Goal: Task Accomplishment & Management: Manage account settings

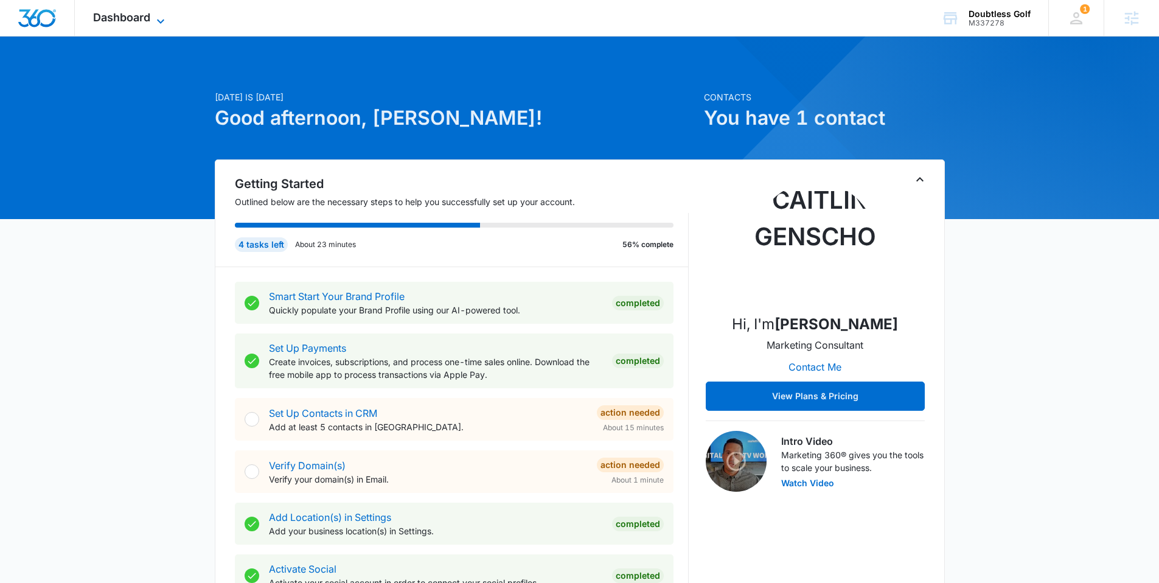
click at [146, 23] on span "Dashboard" at bounding box center [121, 17] width 57 height 13
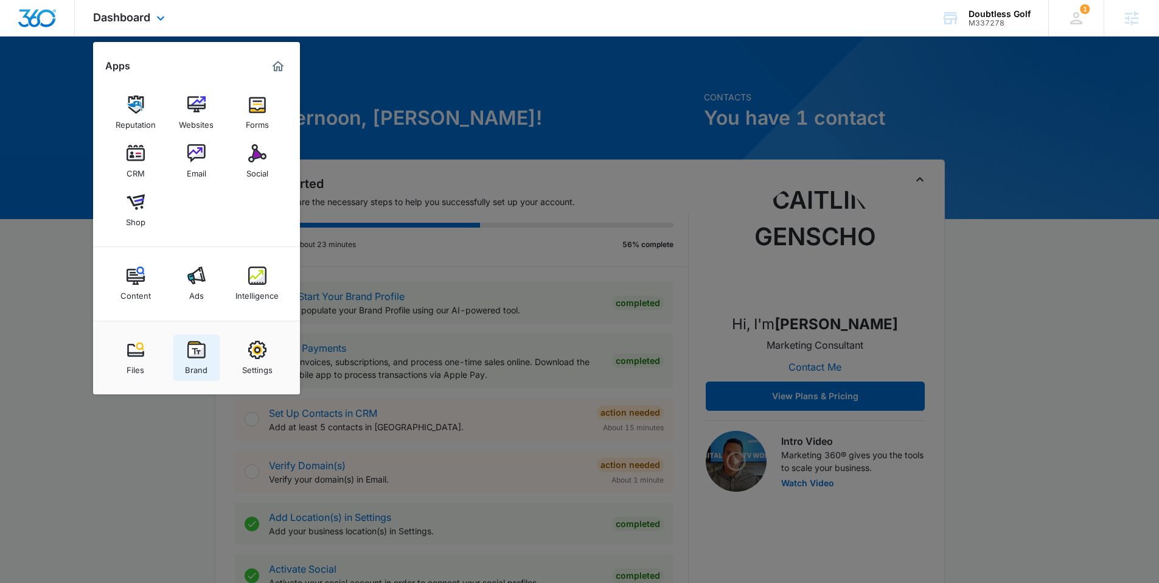
click at [205, 355] on link "Brand" at bounding box center [196, 358] width 46 height 46
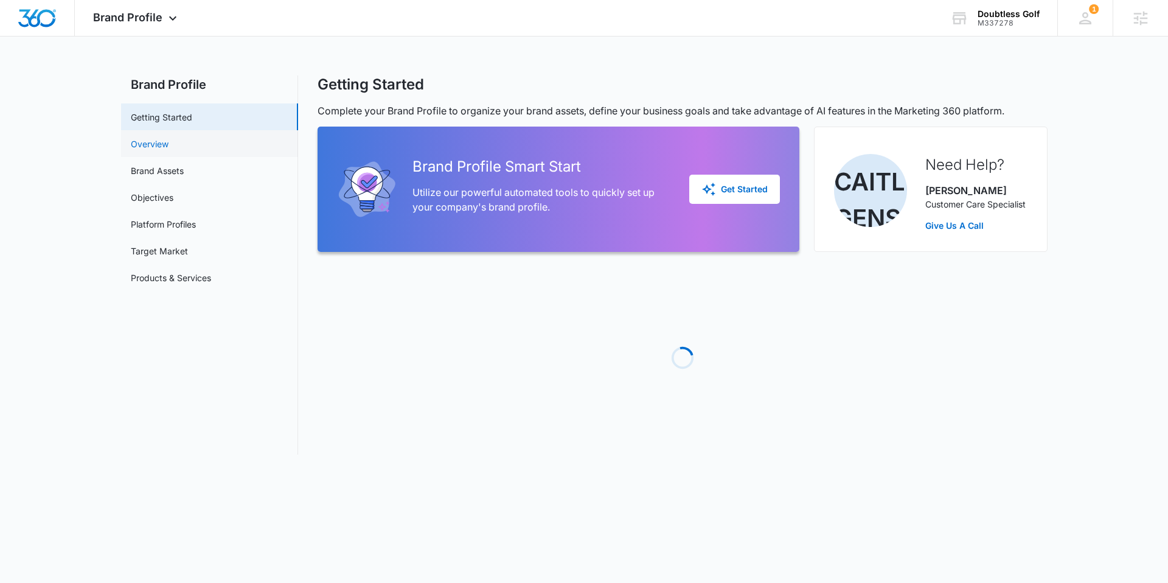
click at [168, 148] on link "Overview" at bounding box center [150, 143] width 38 height 13
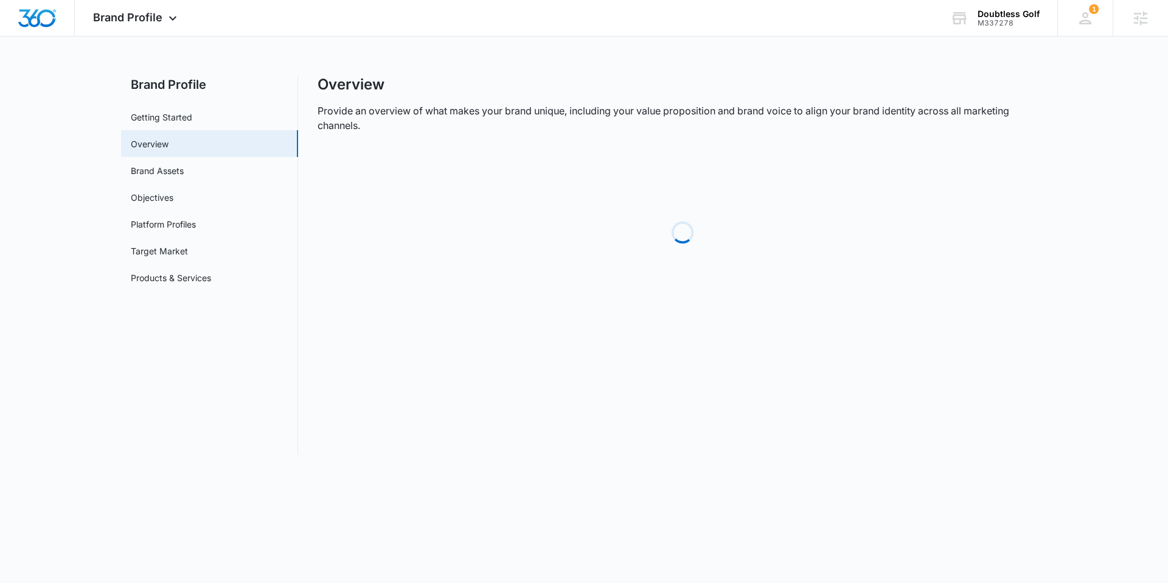
click at [173, 164] on link "Brand Assets" at bounding box center [157, 170] width 53 height 13
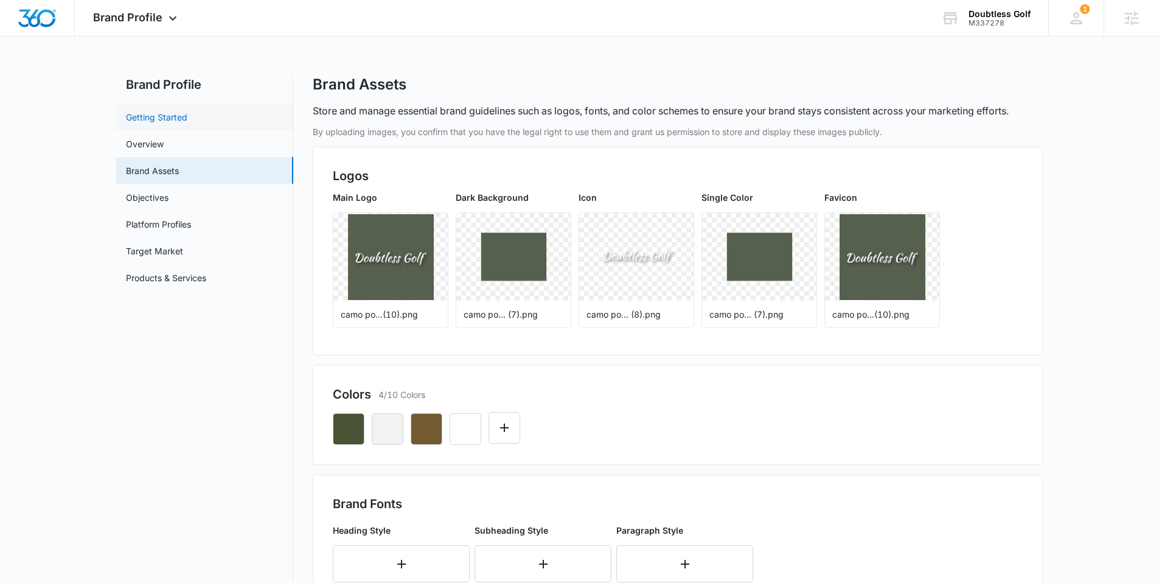
click at [152, 123] on link "Getting Started" at bounding box center [156, 117] width 61 height 13
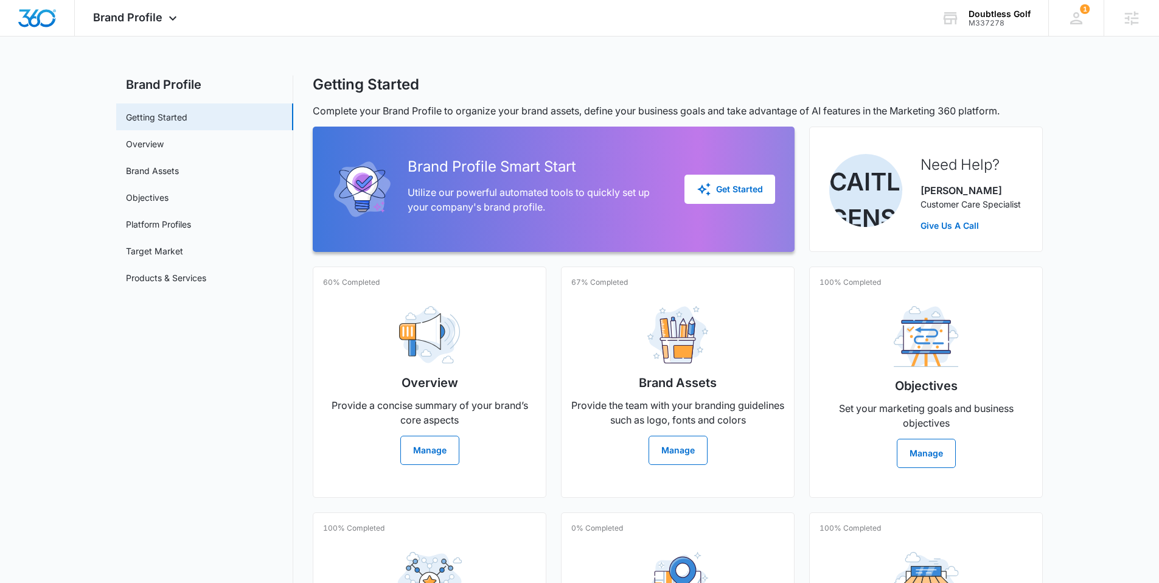
click at [152, 142] on link "Overview" at bounding box center [145, 143] width 38 height 13
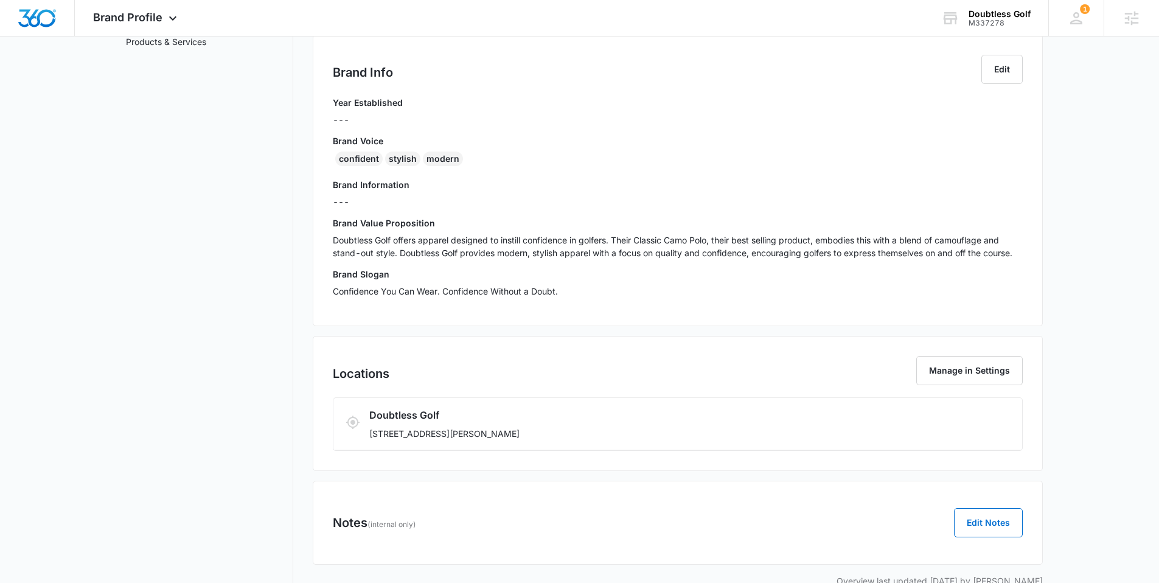
scroll to position [263, 0]
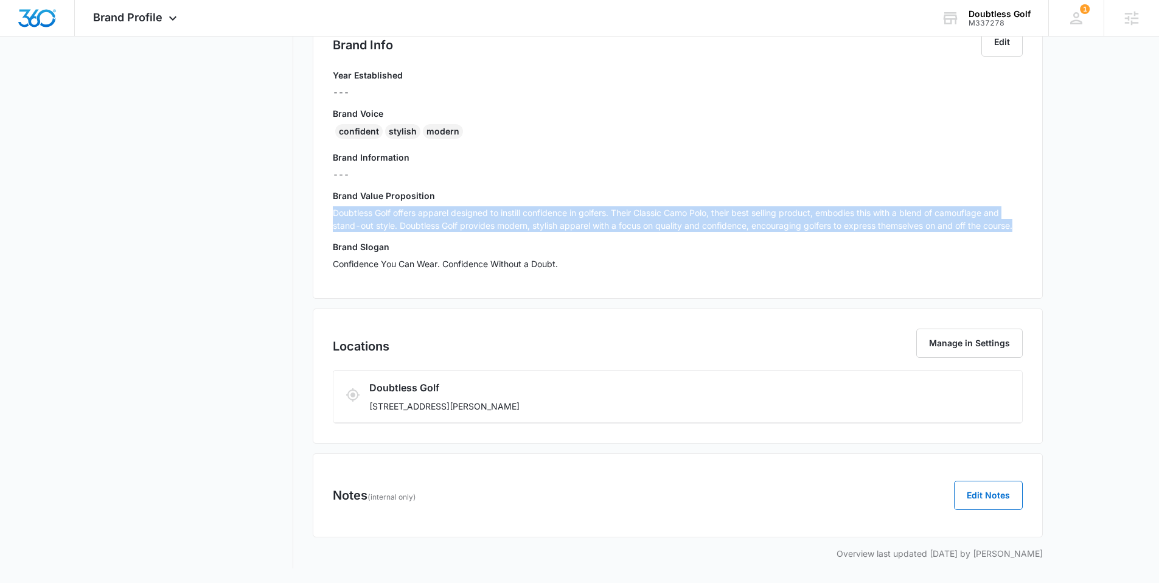
drag, startPoint x: 1024, startPoint y: 224, endPoint x: 316, endPoint y: 214, distance: 707.5
click at [316, 214] on div "Brand Info Edit Year Established --- Brand Voice confident stylish modern Brand…" at bounding box center [678, 152] width 730 height 291
copy p "Doubtless Golf offers apparel designed to instill confidence in golfers. Their …"
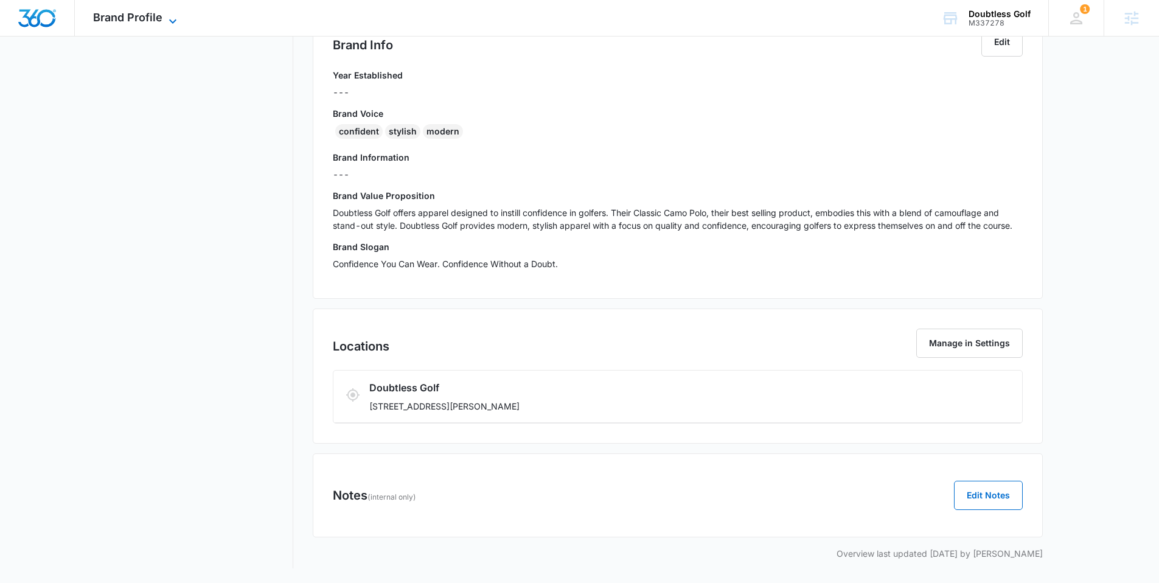
click at [106, 11] on span "Brand Profile" at bounding box center [127, 17] width 69 height 13
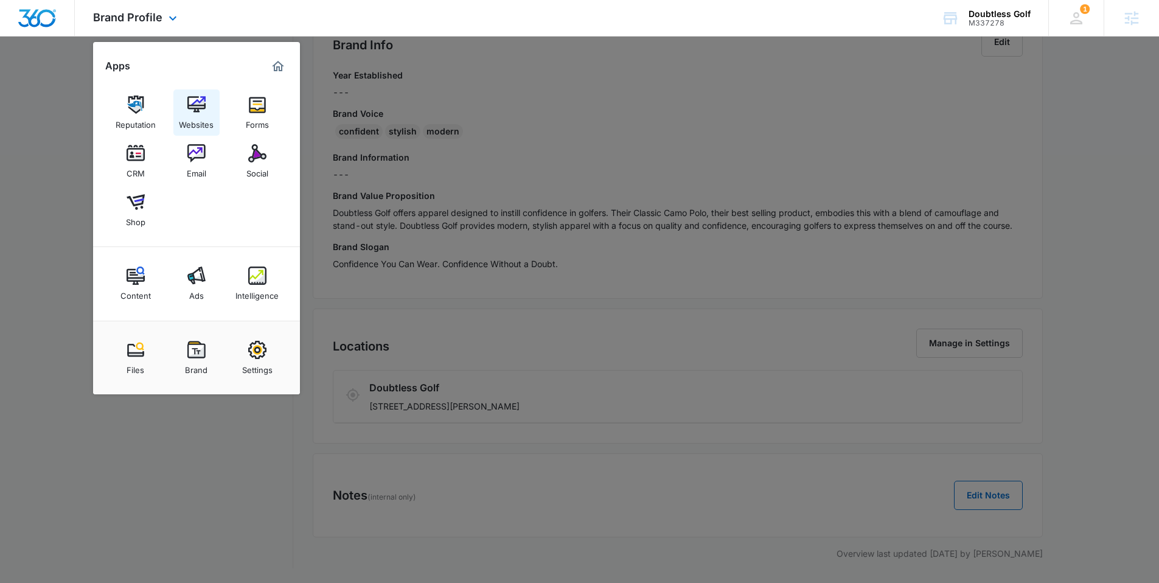
click at [196, 123] on div "Websites" at bounding box center [196, 122] width 35 height 16
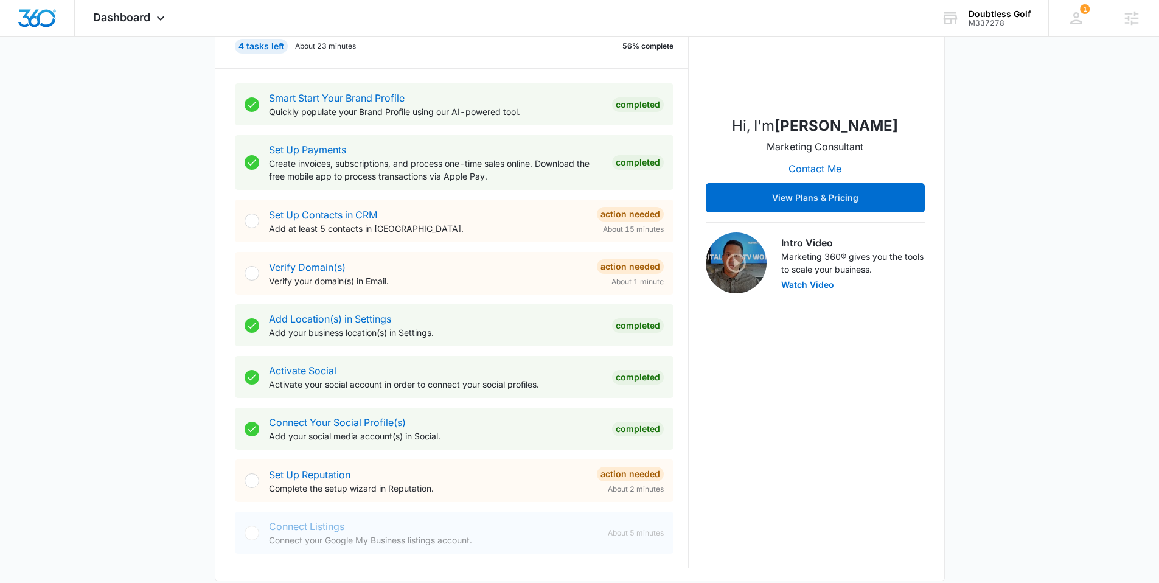
scroll to position [278, 0]
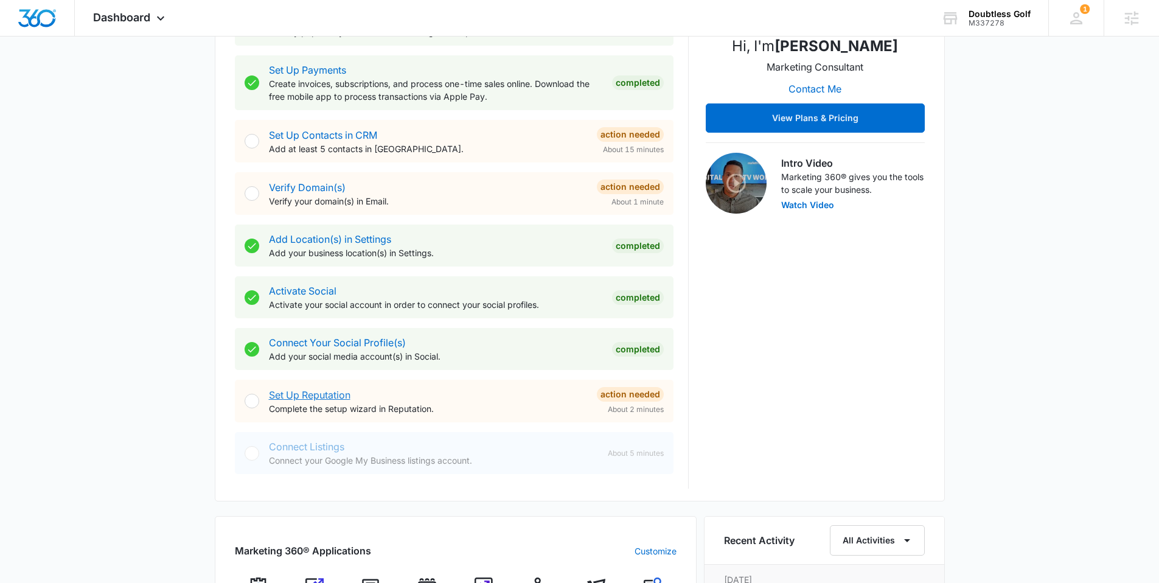
click at [328, 395] on link "Set Up Reputation" at bounding box center [310, 395] width 82 height 12
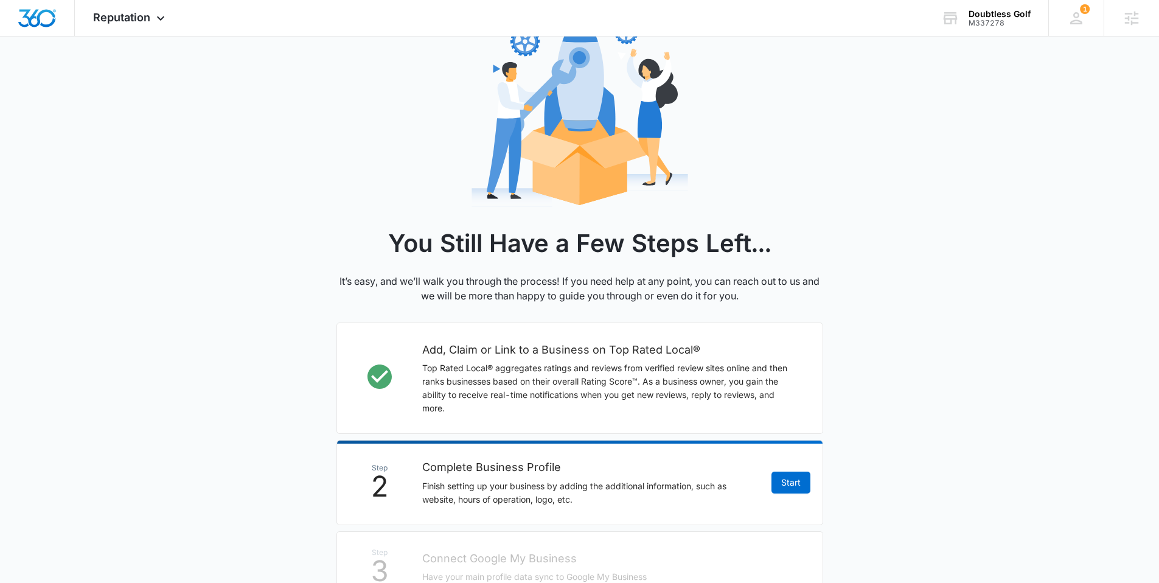
scroll to position [89, 0]
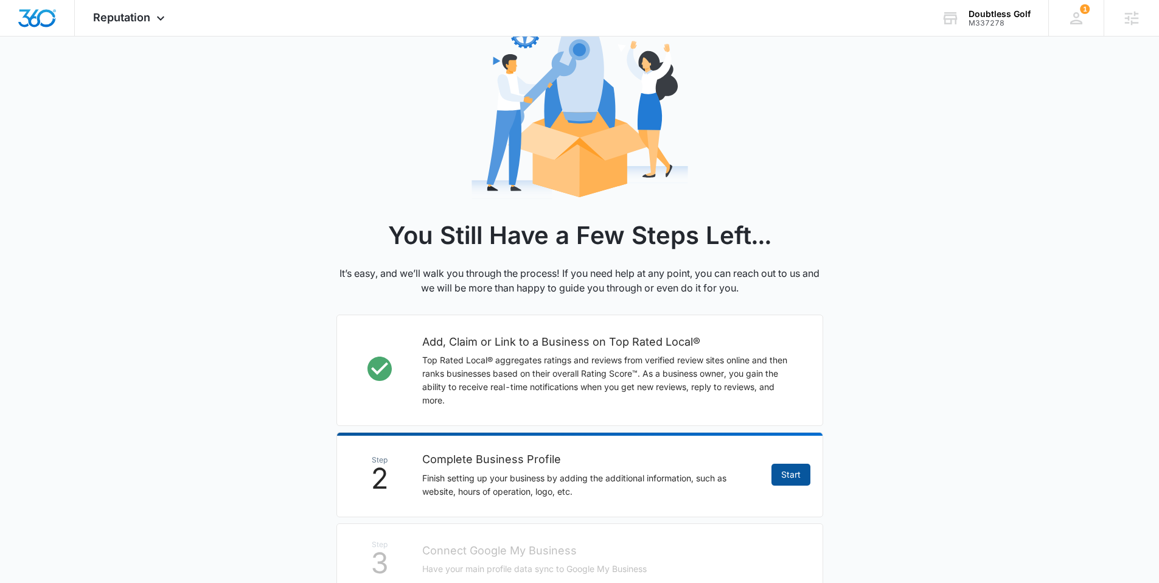
click at [785, 470] on link "Start" at bounding box center [790, 475] width 39 height 22
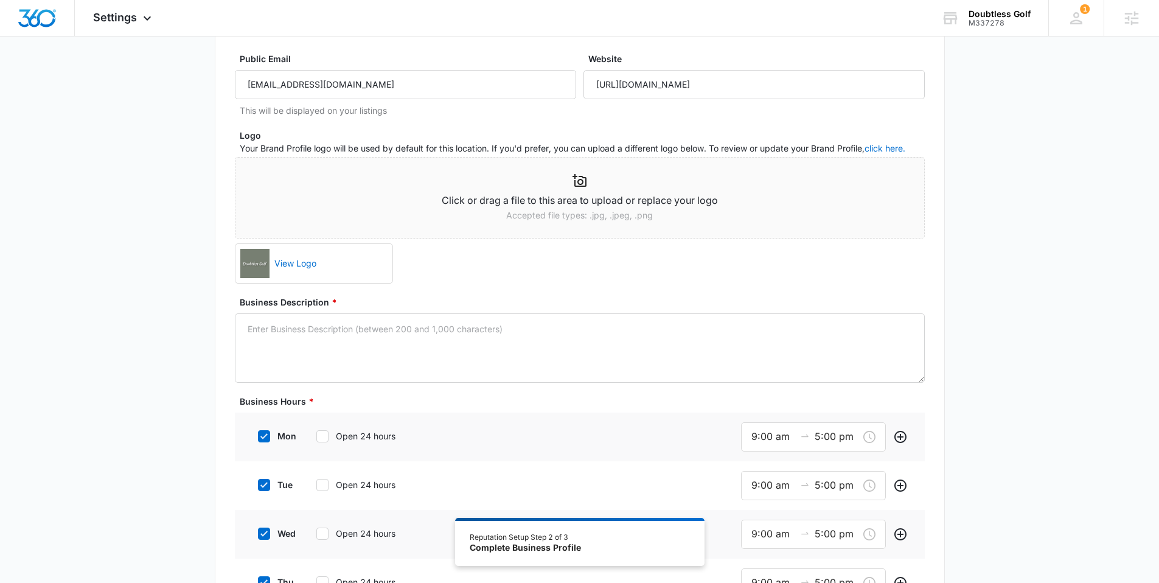
scroll to position [142, 0]
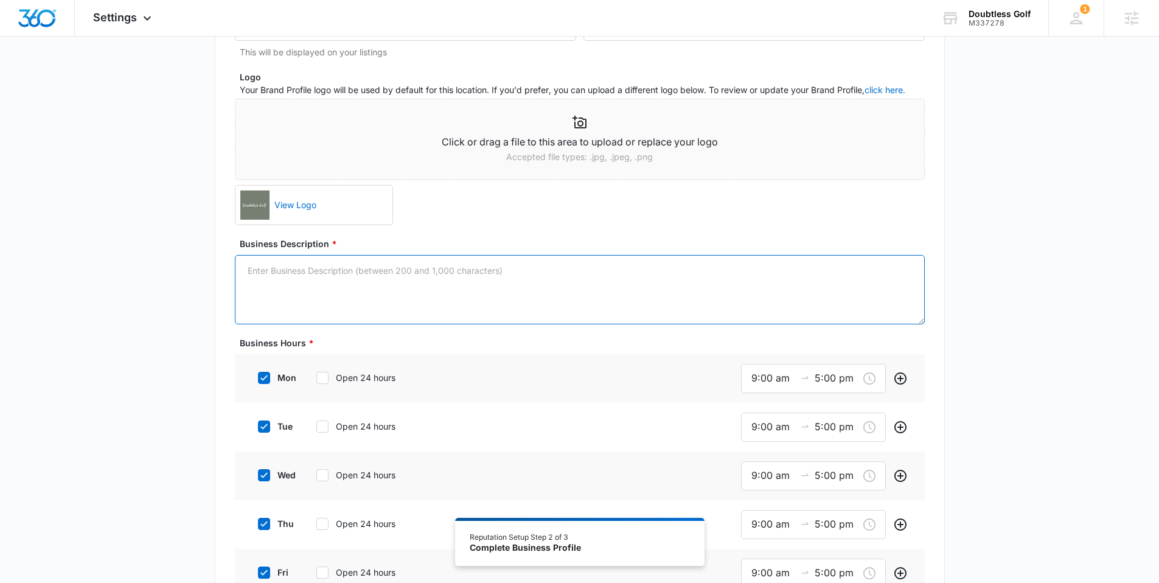
click at [297, 300] on textarea "Business Description *" at bounding box center [580, 289] width 690 height 69
paste textarea "Welcome to Doubtless Golf. We founded this company on a single, simple premise:…"
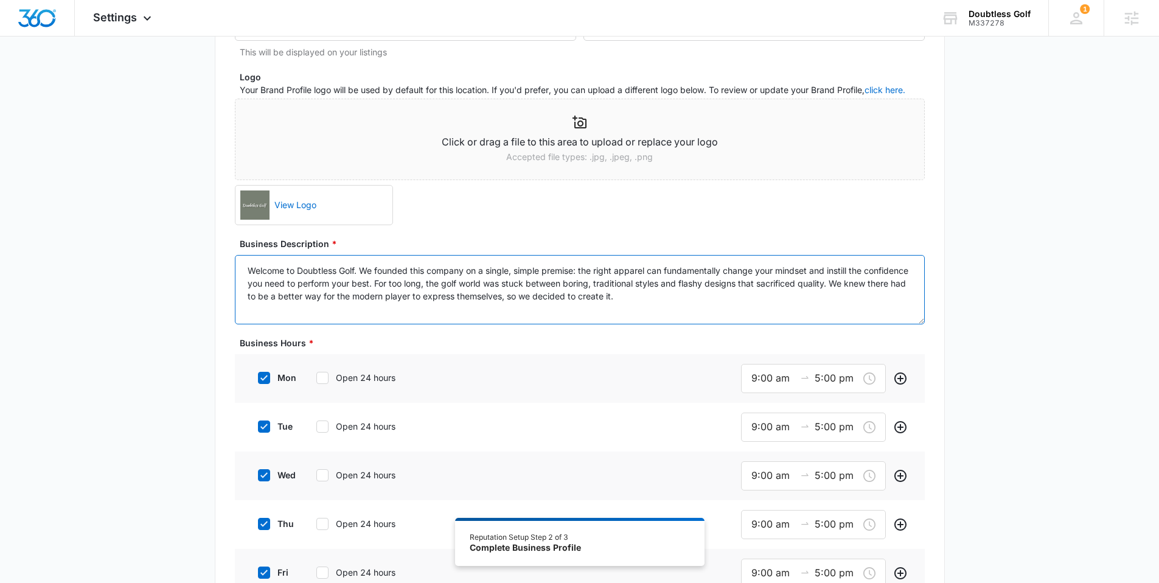
type textarea "Welcome to Doubtless Golf. We founded this company on a single, simple premise:…"
click at [269, 373] on icon at bounding box center [264, 377] width 11 height 11
click at [258, 373] on input "mon" at bounding box center [253, 377] width 9 height 9
click at [265, 375] on icon at bounding box center [264, 377] width 11 height 11
click at [258, 375] on input "mon" at bounding box center [253, 377] width 9 height 9
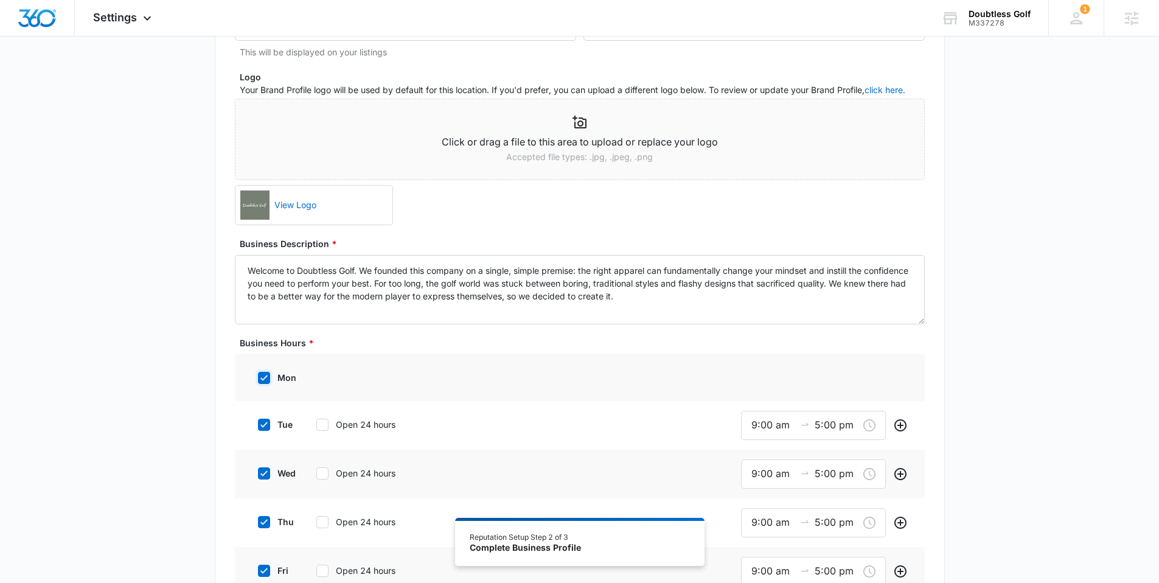
checkbox input "true"
click at [269, 423] on div at bounding box center [264, 426] width 12 height 12
click at [258, 423] on input "tue" at bounding box center [253, 426] width 9 height 9
click at [269, 423] on div at bounding box center [264, 426] width 12 height 12
click at [258, 423] on input "tue" at bounding box center [253, 426] width 9 height 9
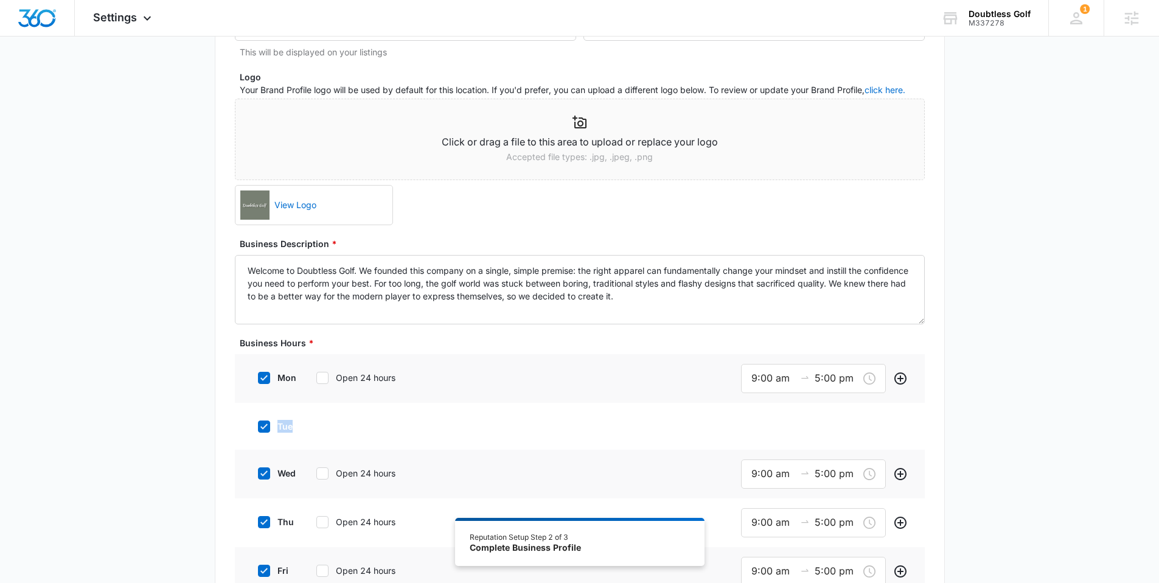
checkbox input "true"
click at [266, 474] on icon at bounding box center [264, 475] width 11 height 11
click at [258, 474] on input "wed" at bounding box center [253, 475] width 9 height 9
click at [266, 474] on icon at bounding box center [264, 475] width 11 height 11
click at [258, 474] on input "wed" at bounding box center [253, 475] width 9 height 9
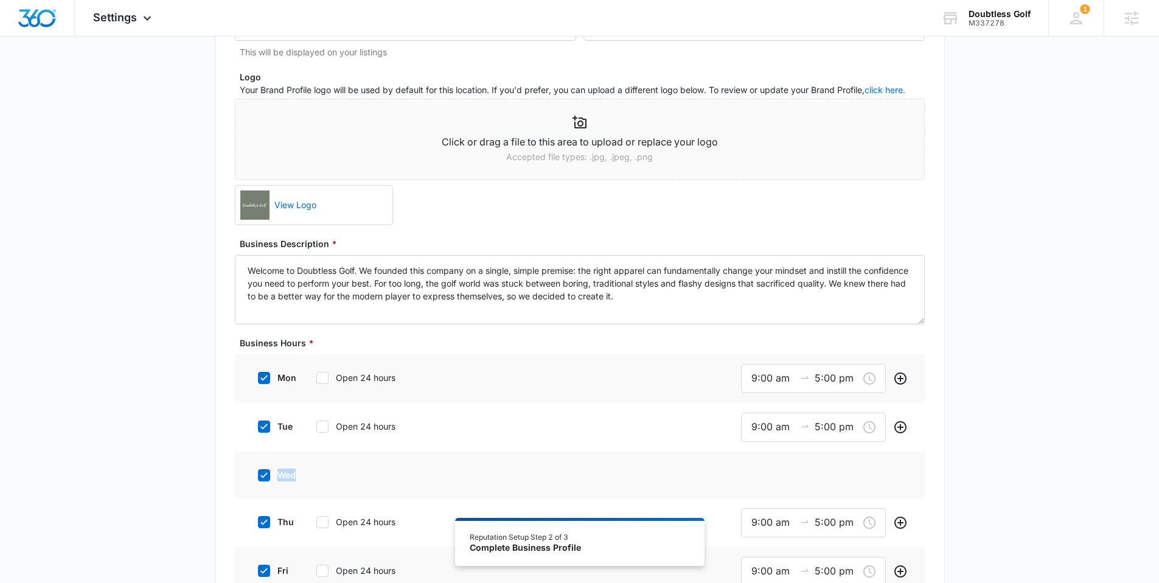
checkbox input "true"
click at [271, 521] on label "thu" at bounding box center [273, 523] width 49 height 13
click at [258, 521] on input "thu" at bounding box center [253, 523] width 9 height 9
click at [271, 521] on label "thu" at bounding box center [273, 523] width 49 height 13
click at [258, 521] on input "thu" at bounding box center [253, 523] width 9 height 9
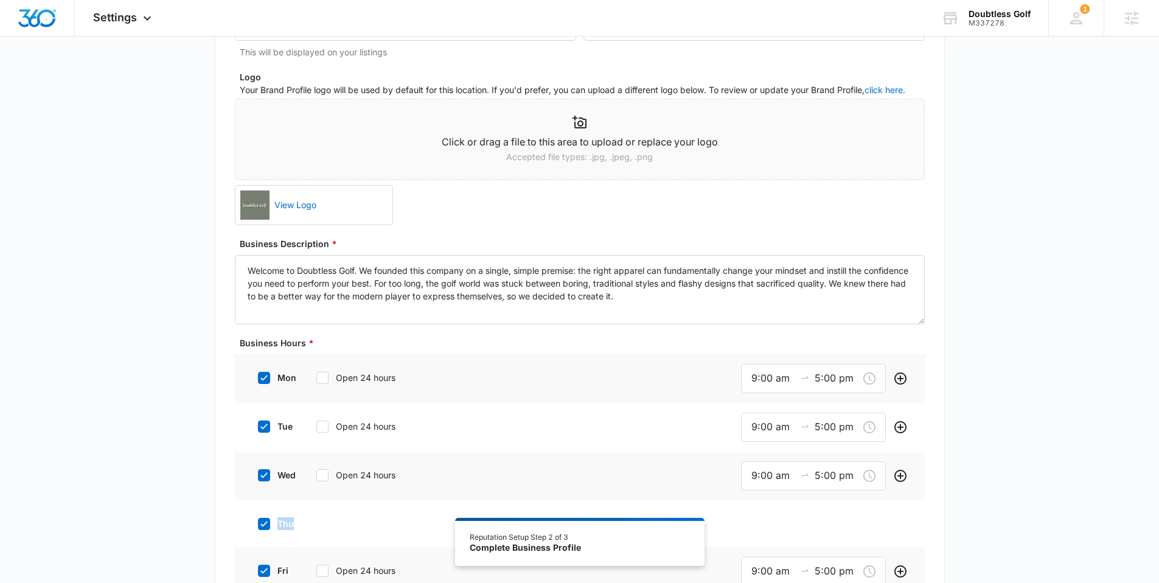
checkbox input "true"
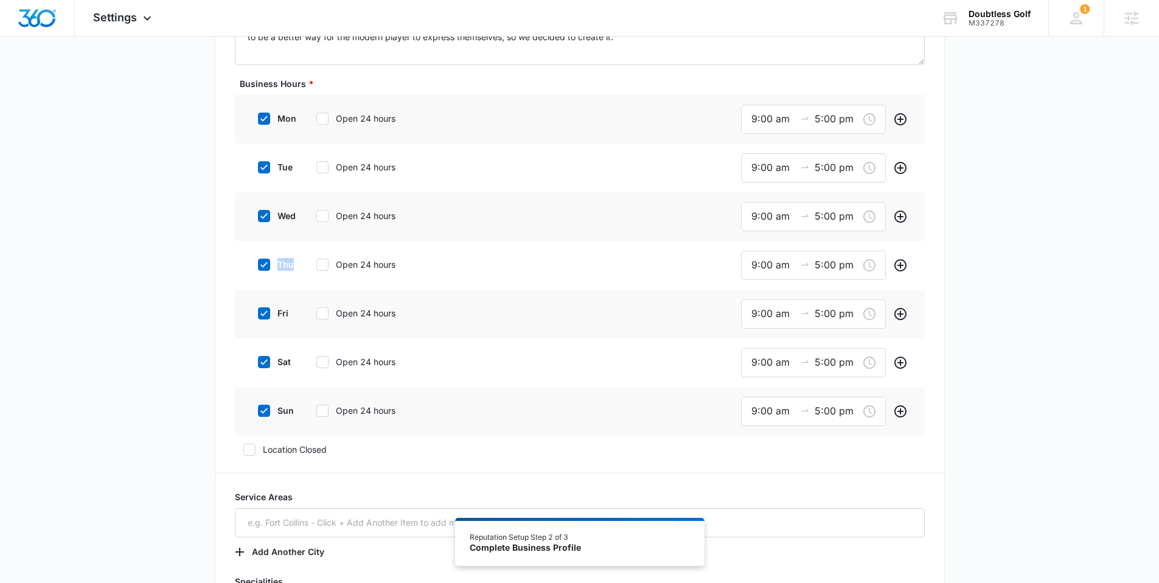
scroll to position [414, 0]
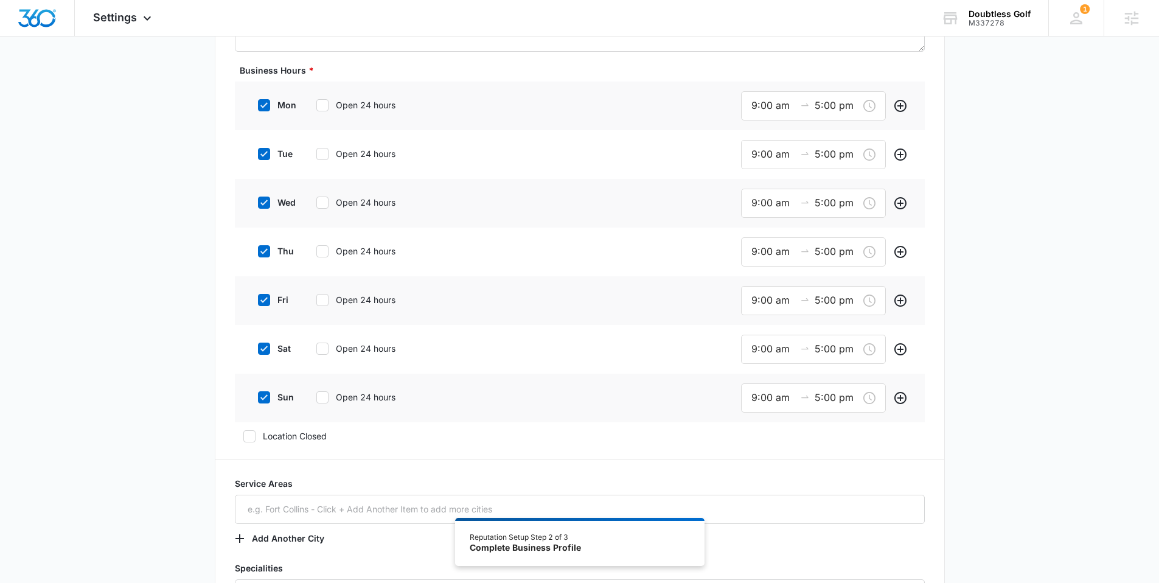
click at [261, 299] on icon at bounding box center [264, 299] width 11 height 11
click at [258, 299] on input "fri" at bounding box center [253, 300] width 9 height 9
click at [261, 299] on icon at bounding box center [264, 299] width 11 height 11
click at [258, 299] on input "fri" at bounding box center [253, 300] width 9 height 9
checkbox input "true"
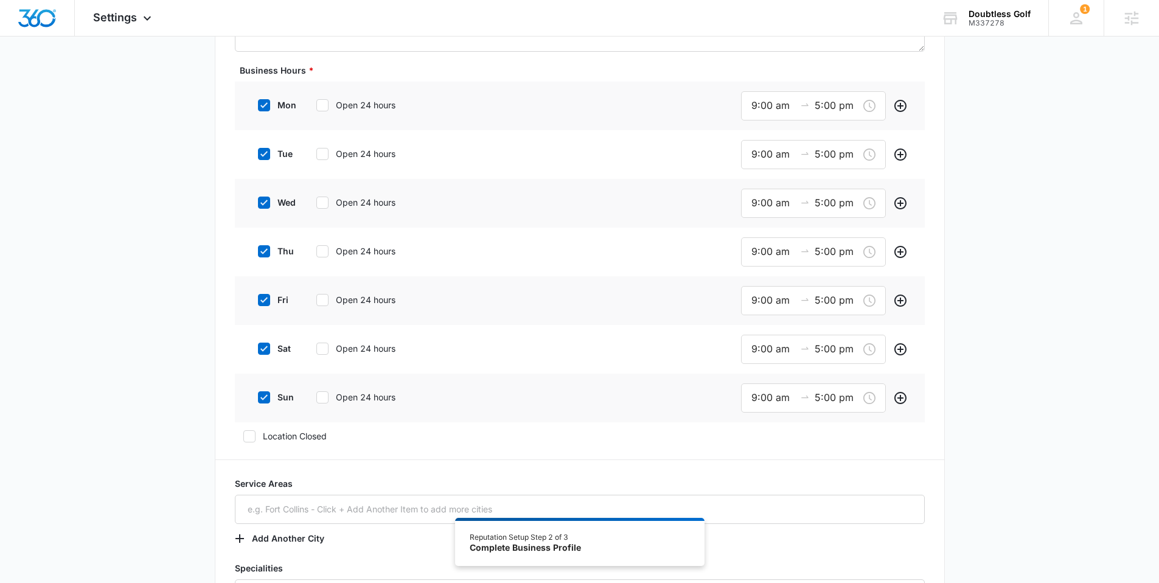
click at [268, 347] on icon at bounding box center [264, 348] width 11 height 11
click at [258, 347] on input "sat" at bounding box center [253, 348] width 9 height 9
click at [268, 347] on icon at bounding box center [264, 348] width 11 height 11
click at [258, 347] on input "sat" at bounding box center [253, 348] width 9 height 9
checkbox input "true"
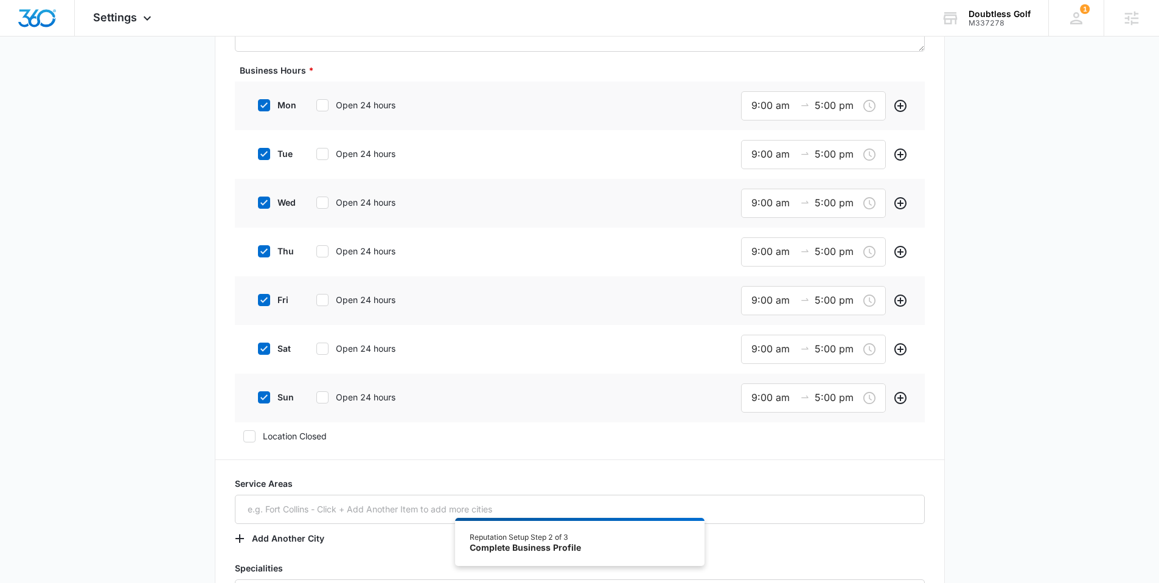
click at [266, 400] on icon at bounding box center [264, 397] width 11 height 11
click at [258, 400] on input "sun" at bounding box center [253, 397] width 9 height 9
click at [266, 400] on icon at bounding box center [264, 397] width 11 height 11
click at [258, 400] on input "sun" at bounding box center [253, 397] width 9 height 9
checkbox input "true"
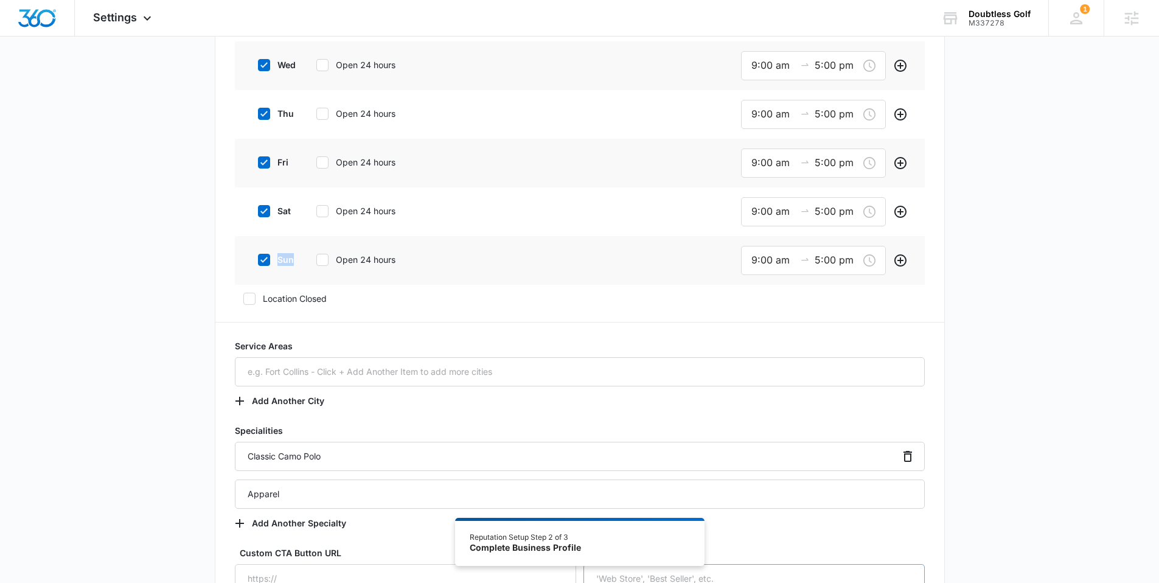
scroll to position [793, 0]
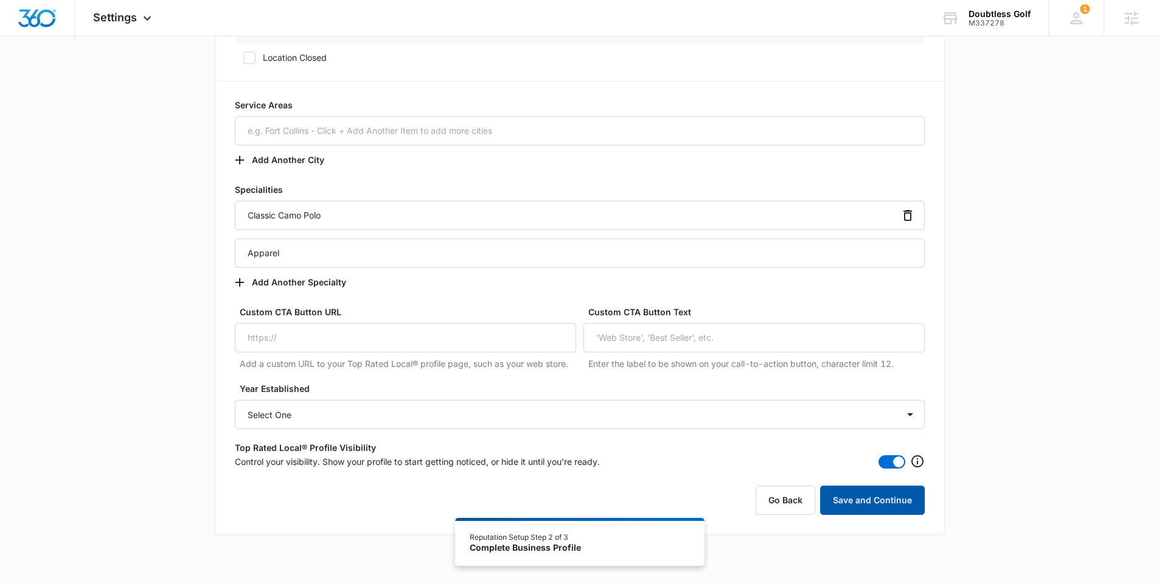
click at [862, 504] on button "Save and Continue" at bounding box center [872, 499] width 105 height 29
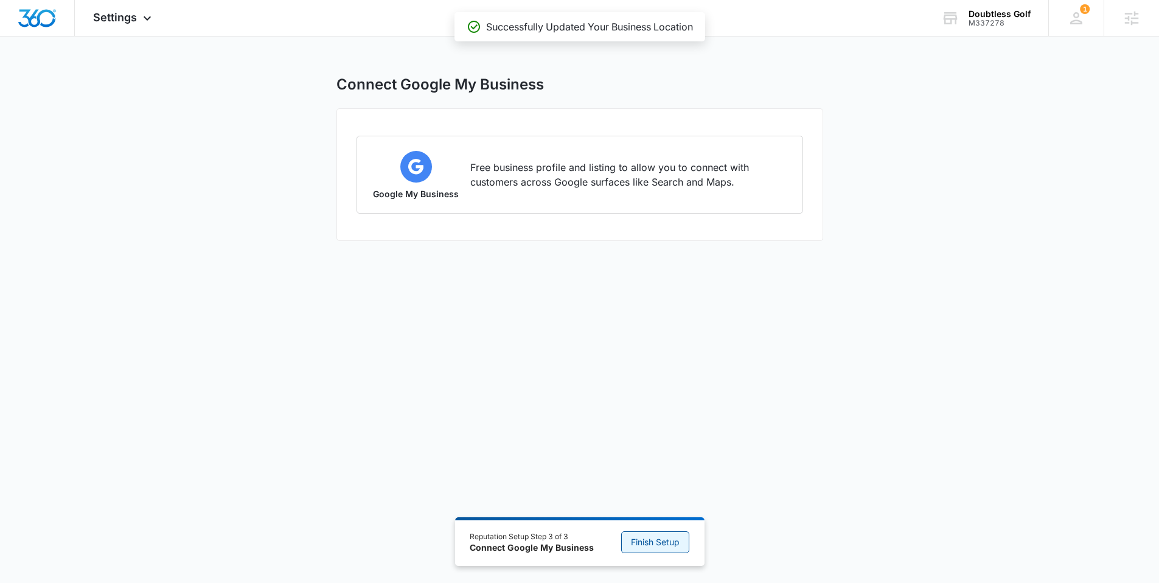
click at [655, 543] on span "Finish Setup" at bounding box center [655, 541] width 49 height 13
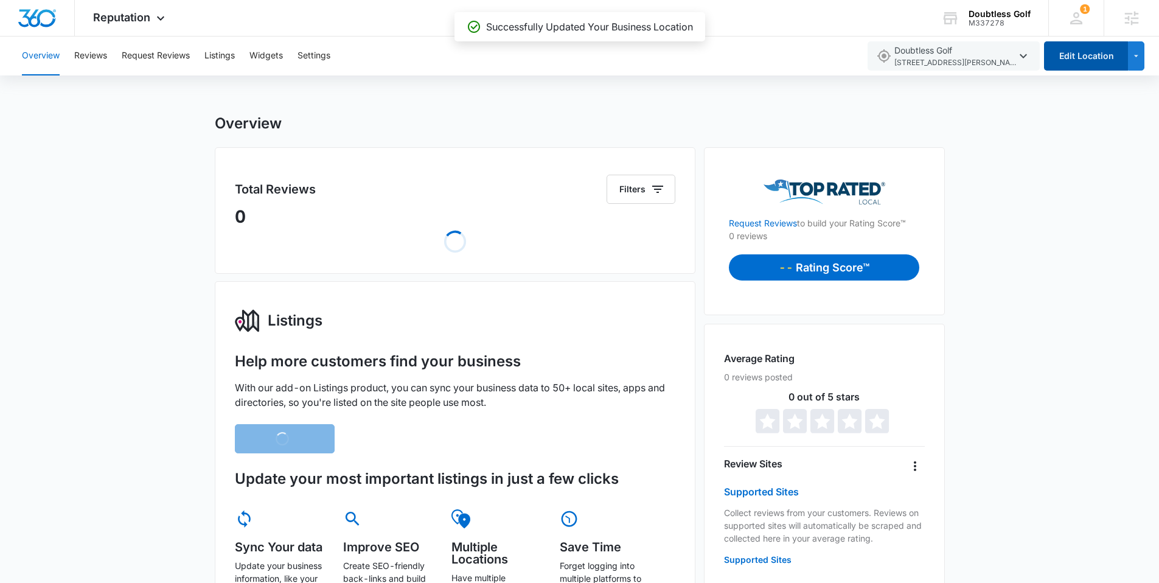
click at [1084, 61] on button "Edit Location" at bounding box center [1086, 55] width 84 height 29
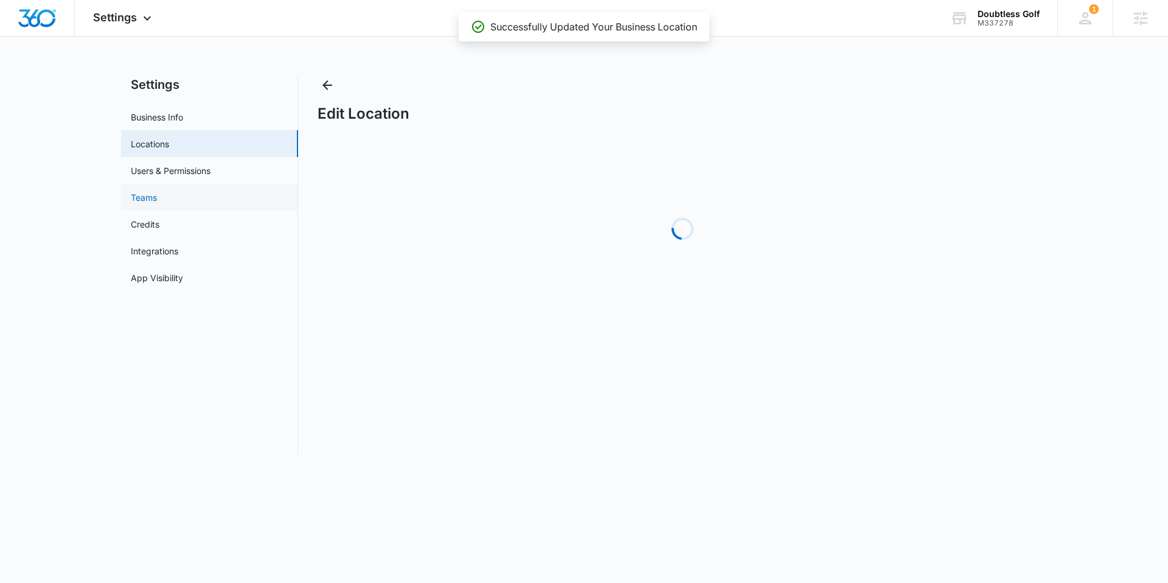
select select "Tennessee"
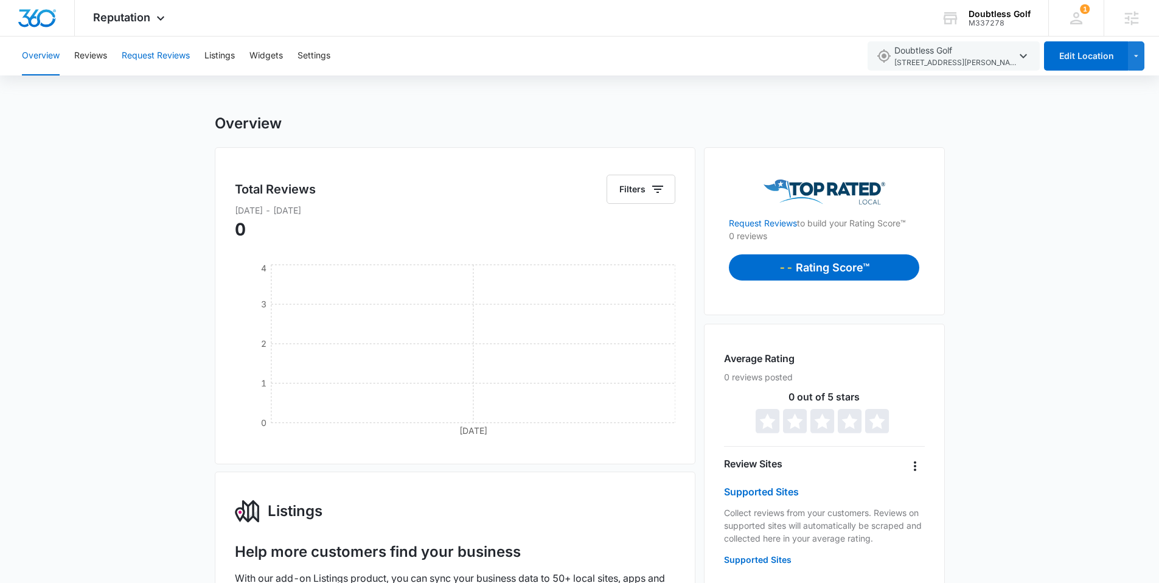
click at [171, 54] on button "Request Reviews" at bounding box center [156, 55] width 68 height 39
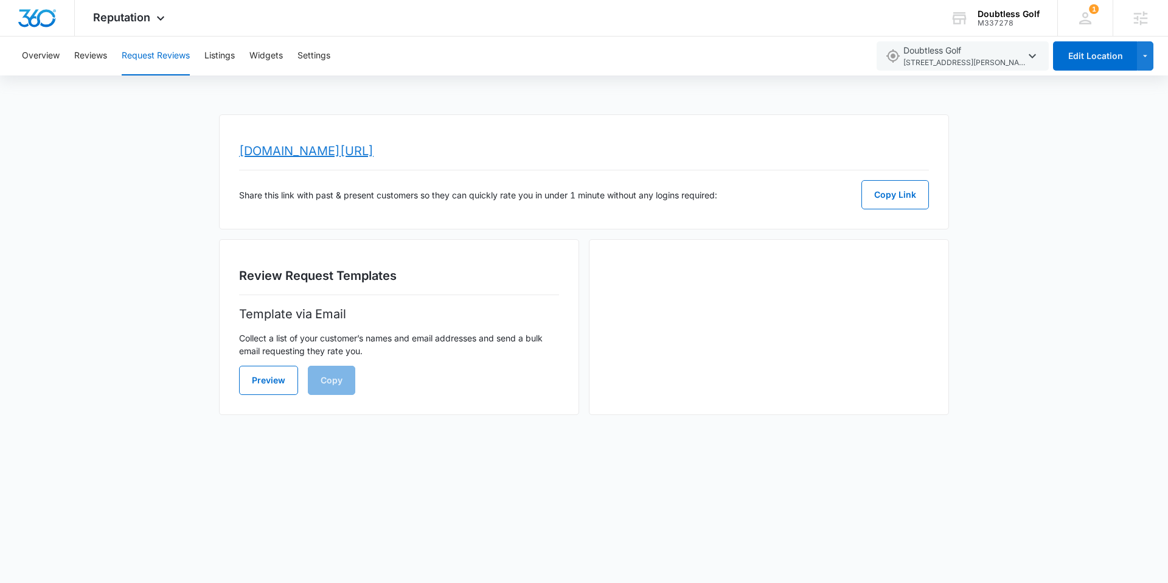
click at [373, 153] on link "www.topratedlocal.com/review/doubtless-golf-reviews" at bounding box center [306, 151] width 134 height 15
click at [161, 21] on icon at bounding box center [160, 21] width 15 height 15
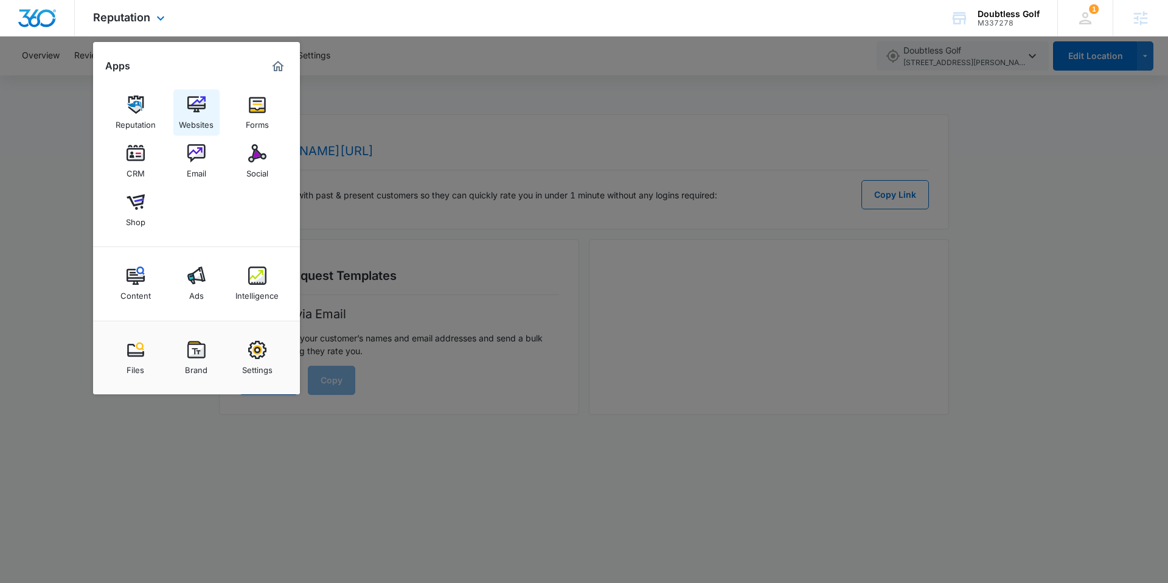
click at [203, 120] on div "Websites" at bounding box center [196, 122] width 35 height 16
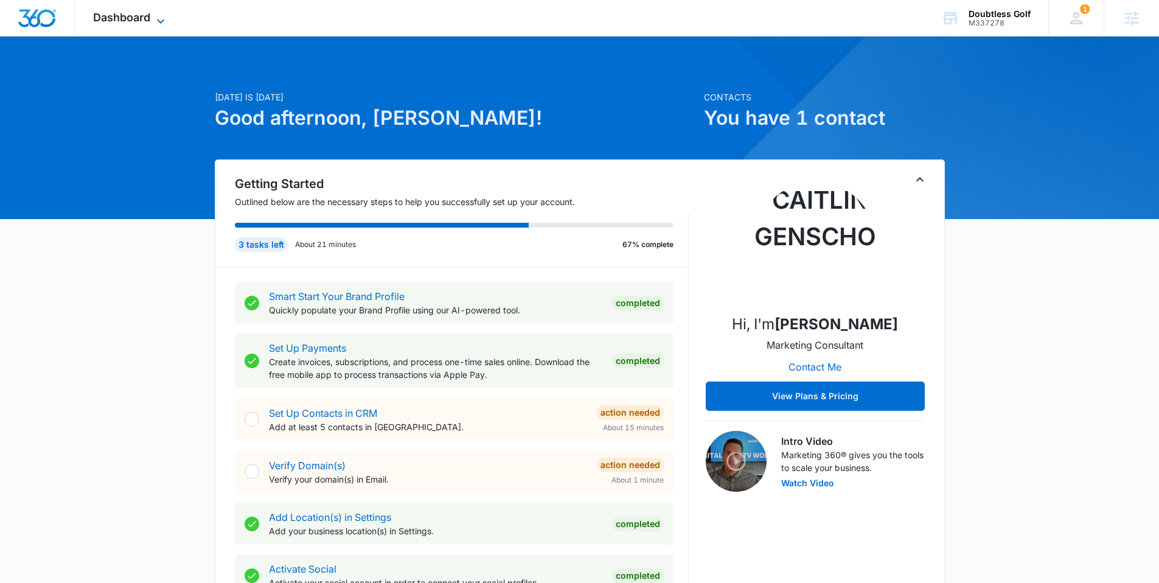
click at [150, 16] on span "Dashboard" at bounding box center [121, 17] width 57 height 13
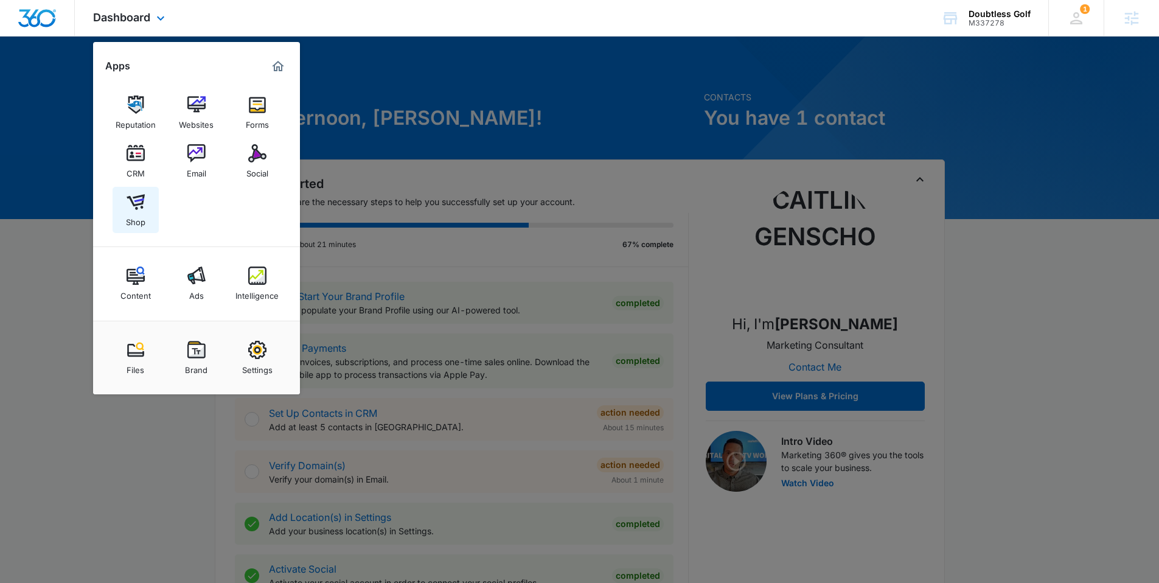
click at [142, 214] on div "Shop" at bounding box center [135, 219] width 19 height 16
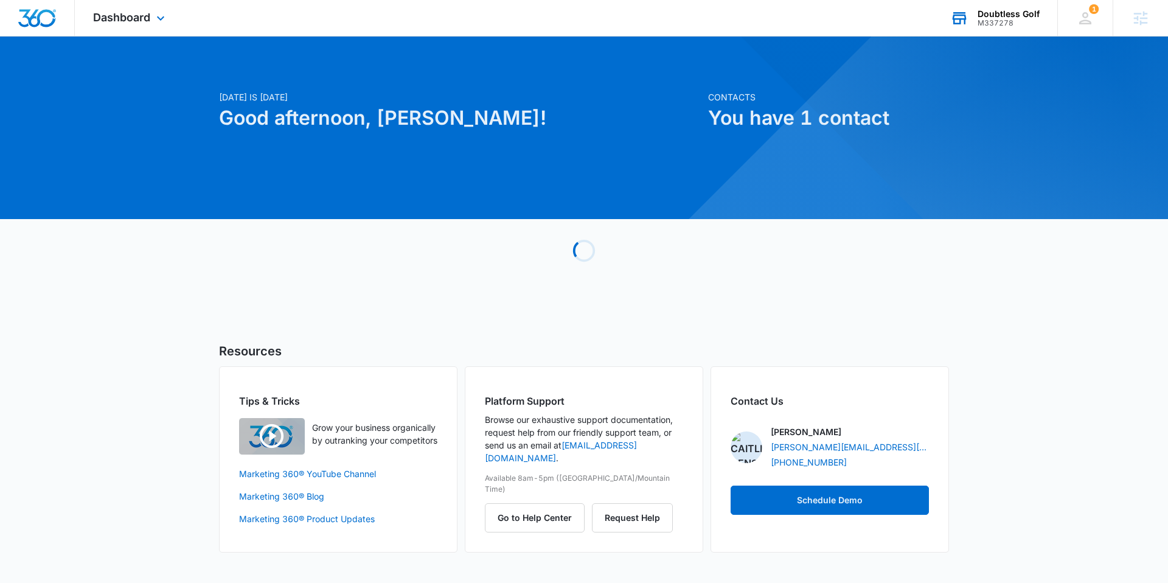
click at [997, 23] on div "M337278" at bounding box center [1008, 23] width 62 height 9
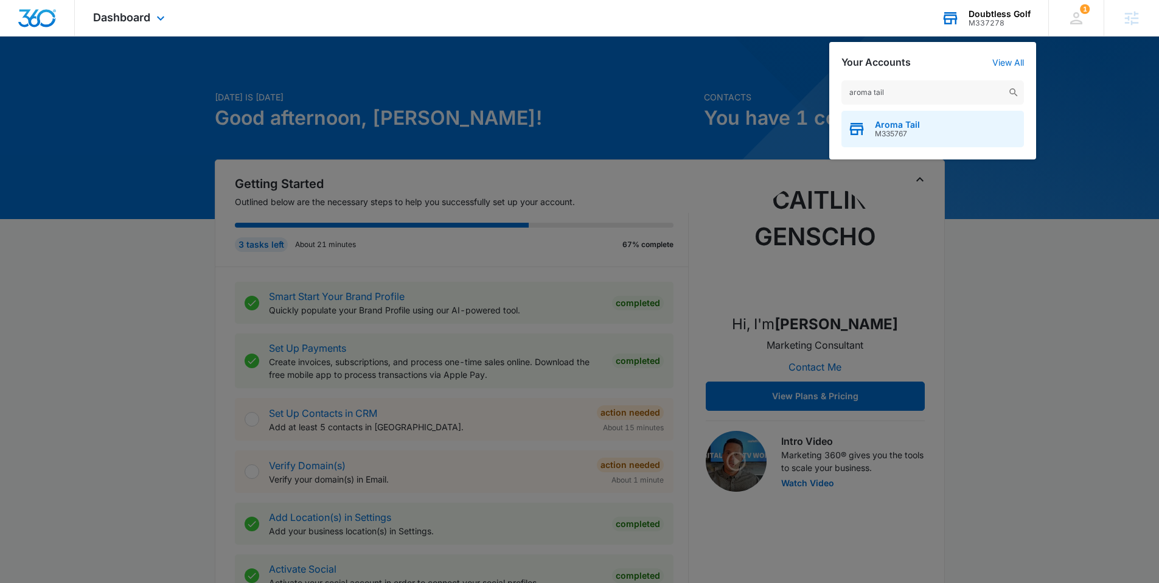
type input "aroma tail"
click at [932, 123] on div "Aroma Tail M335767" at bounding box center [932, 129] width 182 height 36
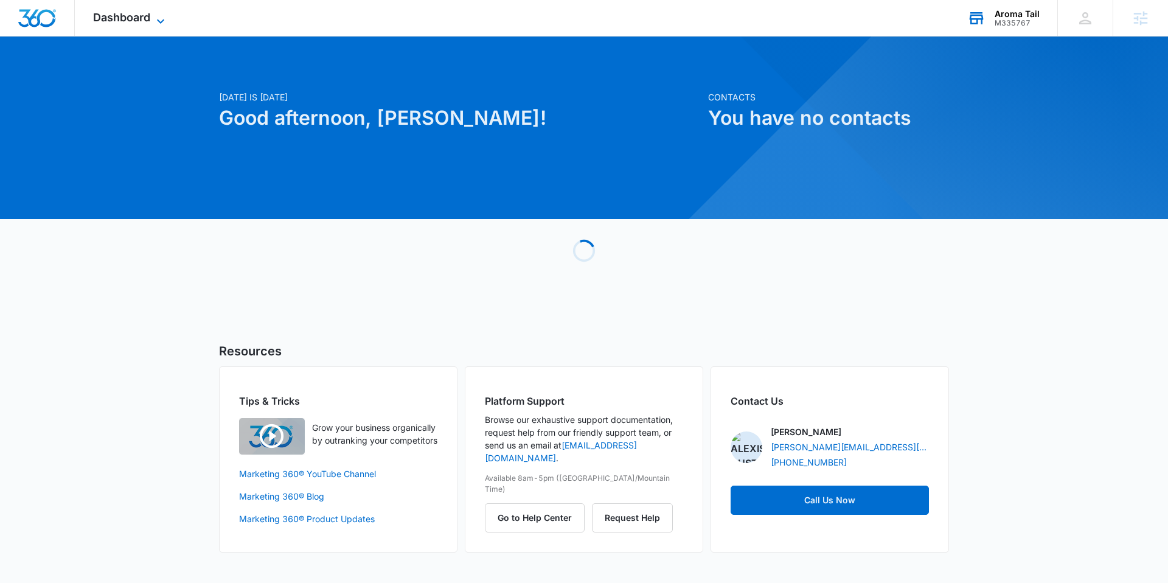
click at [155, 19] on icon at bounding box center [160, 21] width 15 height 15
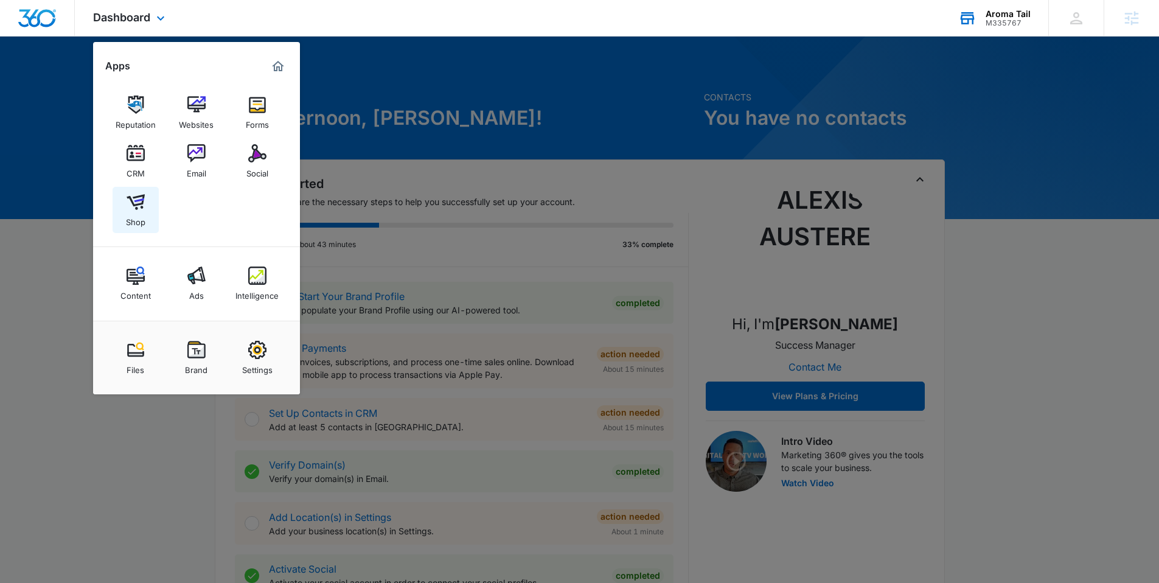
click at [131, 217] on div "Shop" at bounding box center [135, 219] width 19 height 16
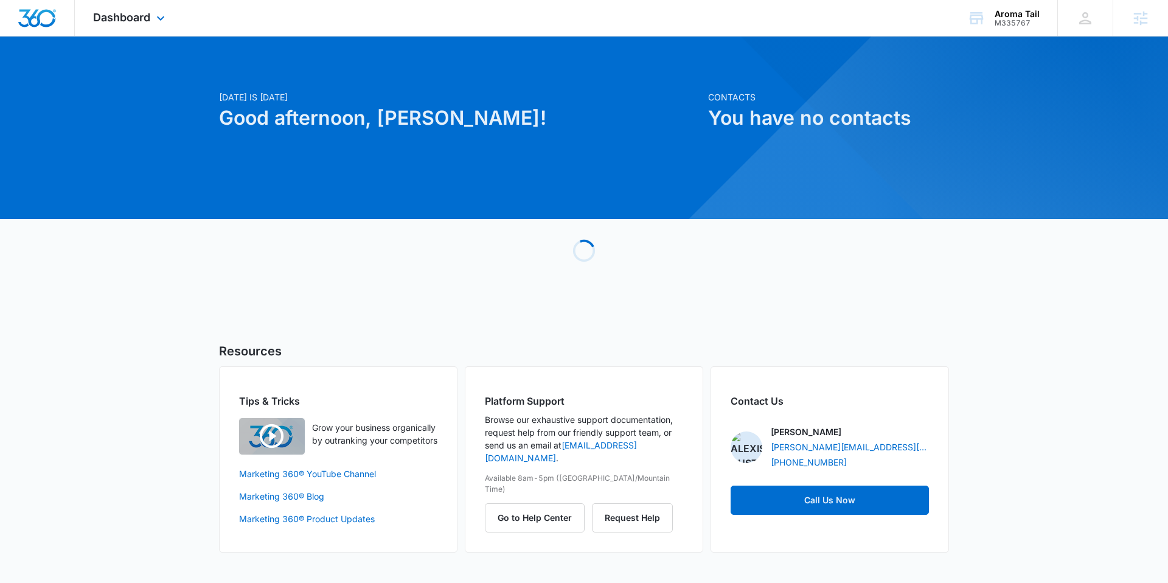
click at [137, 2] on div "Dashboard Apps Reputation Websites Forms CRM Email Social Shop Content Ads Inte…" at bounding box center [130, 18] width 111 height 36
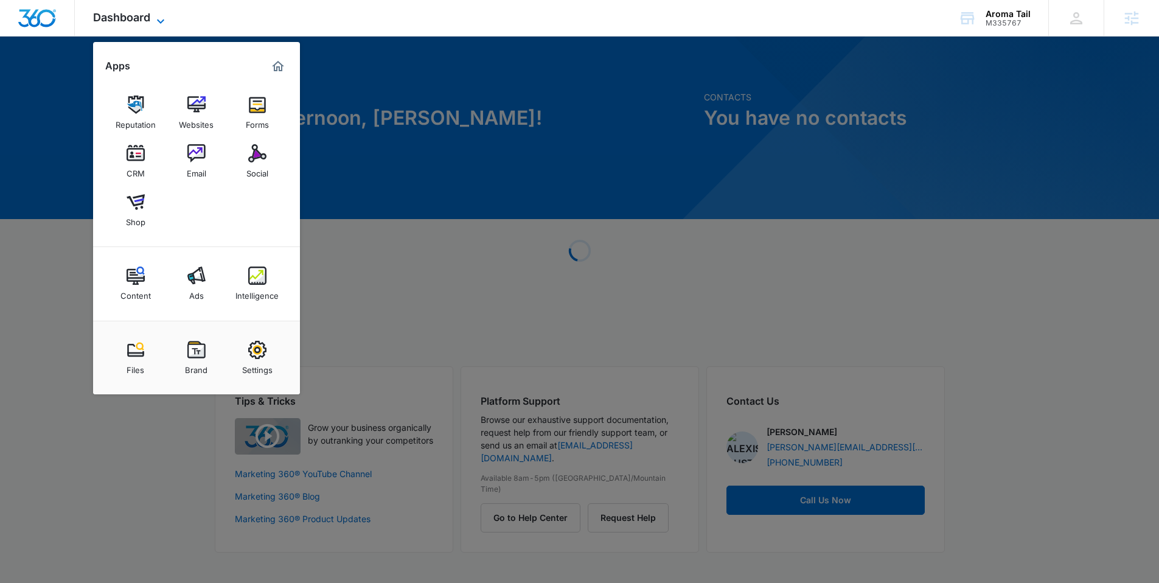
click at [144, 11] on span "Dashboard" at bounding box center [121, 17] width 57 height 13
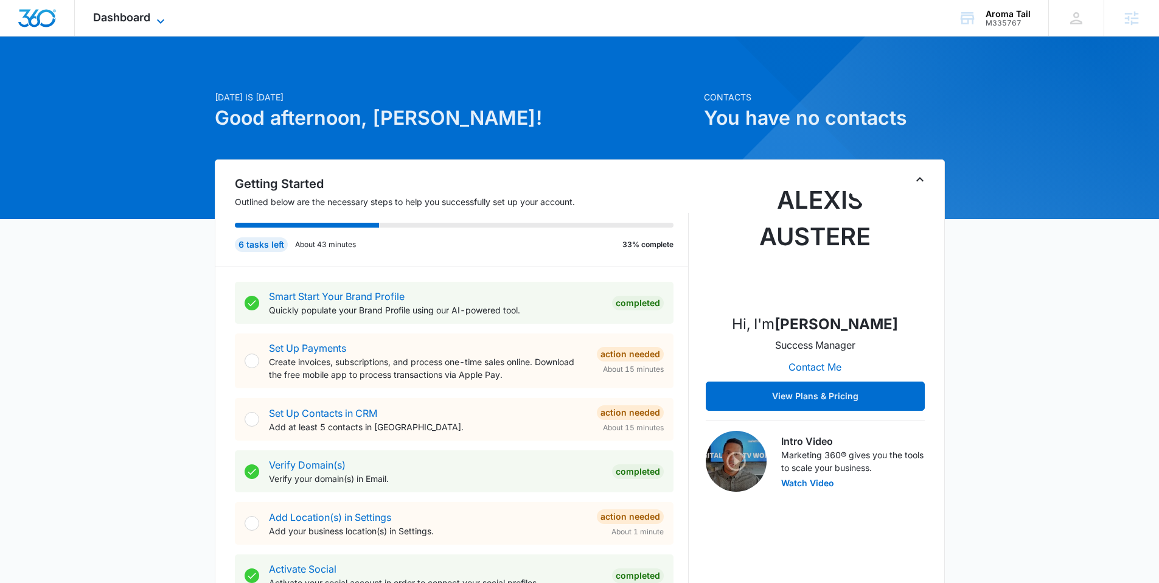
click at [145, 12] on span "Dashboard" at bounding box center [121, 17] width 57 height 13
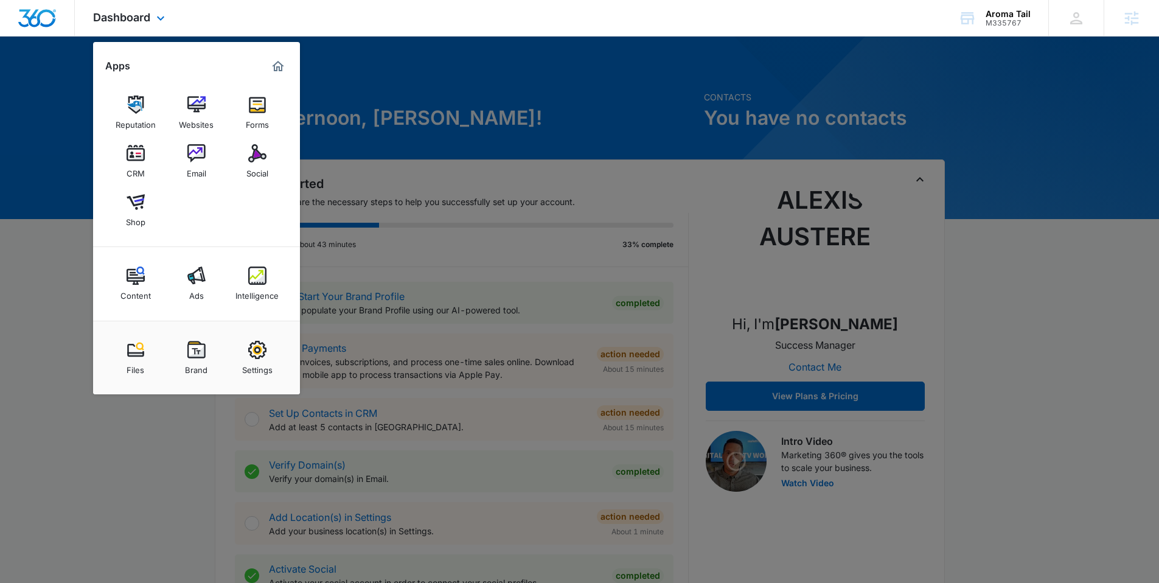
drag, startPoint x: 285, startPoint y: 342, endPoint x: 277, endPoint y: 347, distance: 9.3
click at [284, 342] on div "Files Brand Settings" at bounding box center [196, 358] width 207 height 74
click at [265, 355] on img at bounding box center [257, 350] width 18 height 18
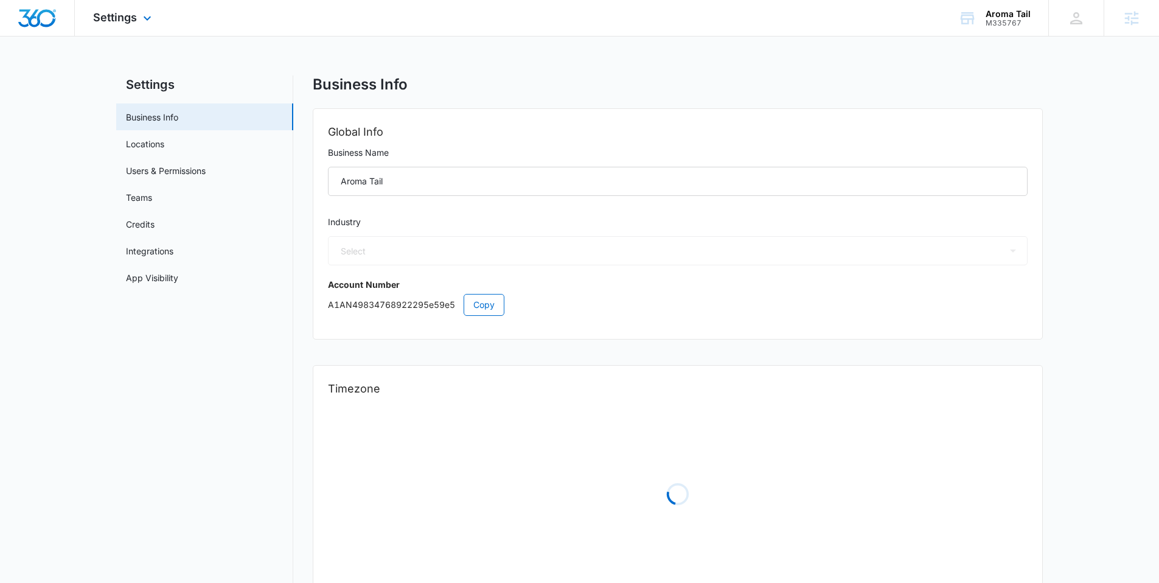
select select "45"
select select "US"
select select "America/Denver"
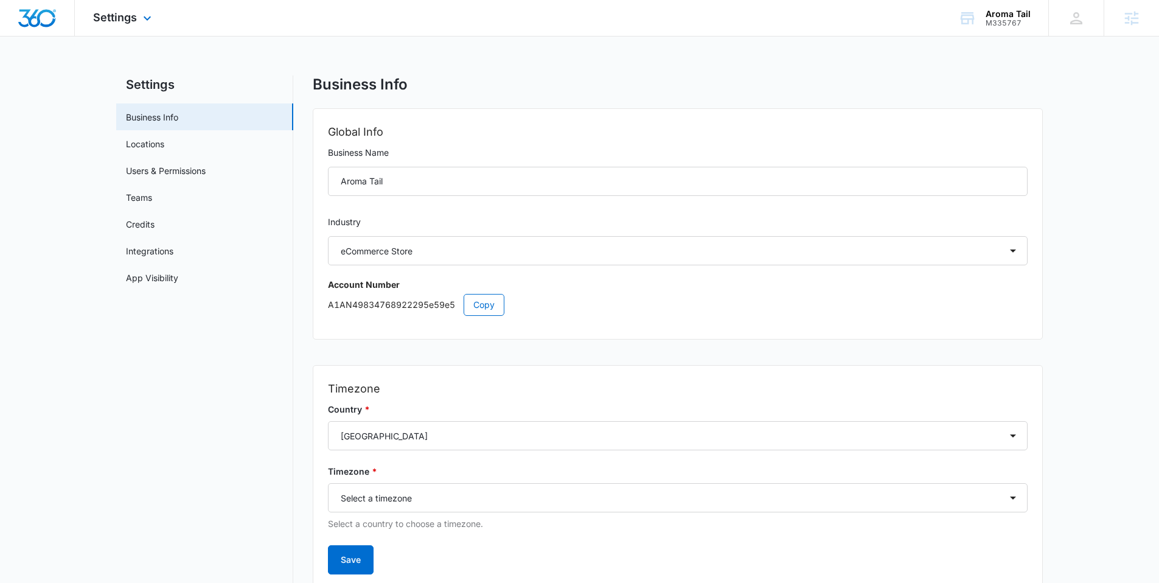
click at [35, 13] on img "Dashboard" at bounding box center [37, 18] width 39 height 18
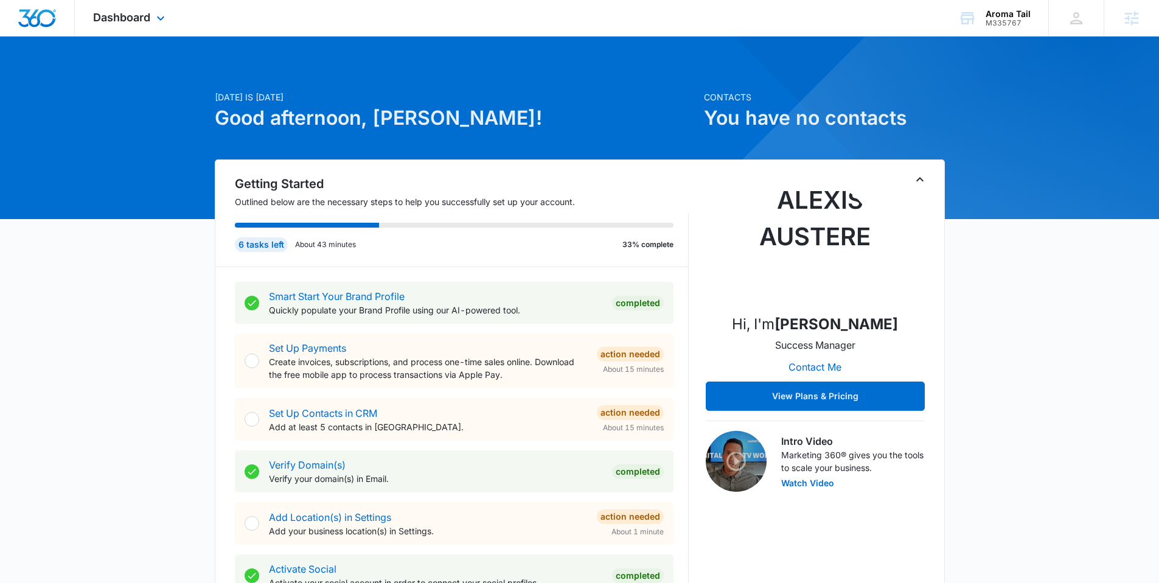
click at [144, 24] on div "Dashboard Apps Reputation Websites Forms CRM Email Social Shop Content Ads Inte…" at bounding box center [130, 18] width 111 height 36
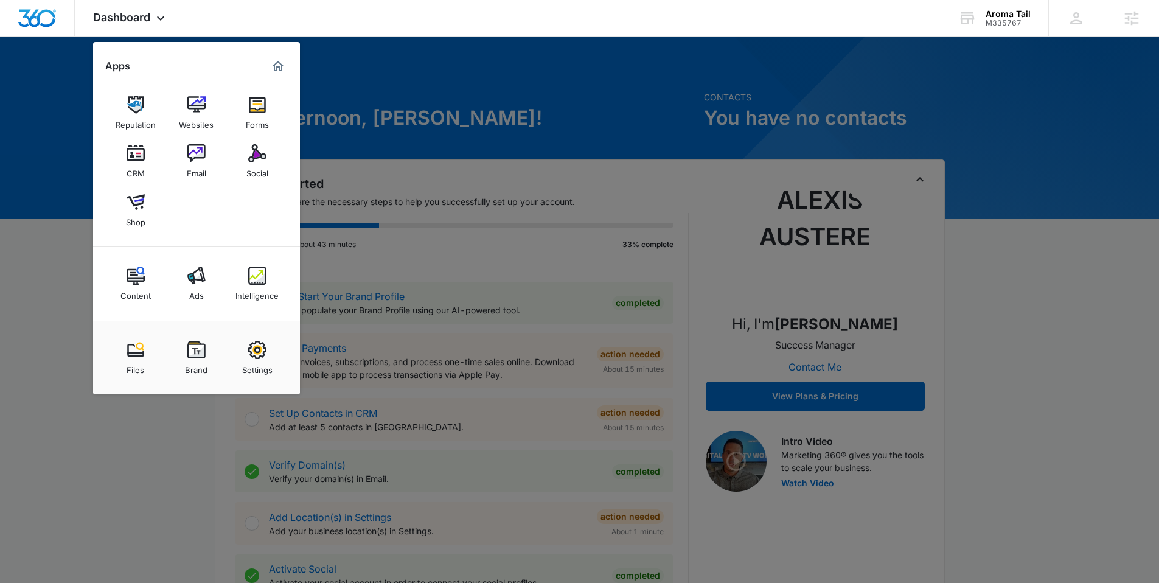
click at [555, 119] on div at bounding box center [579, 291] width 1159 height 583
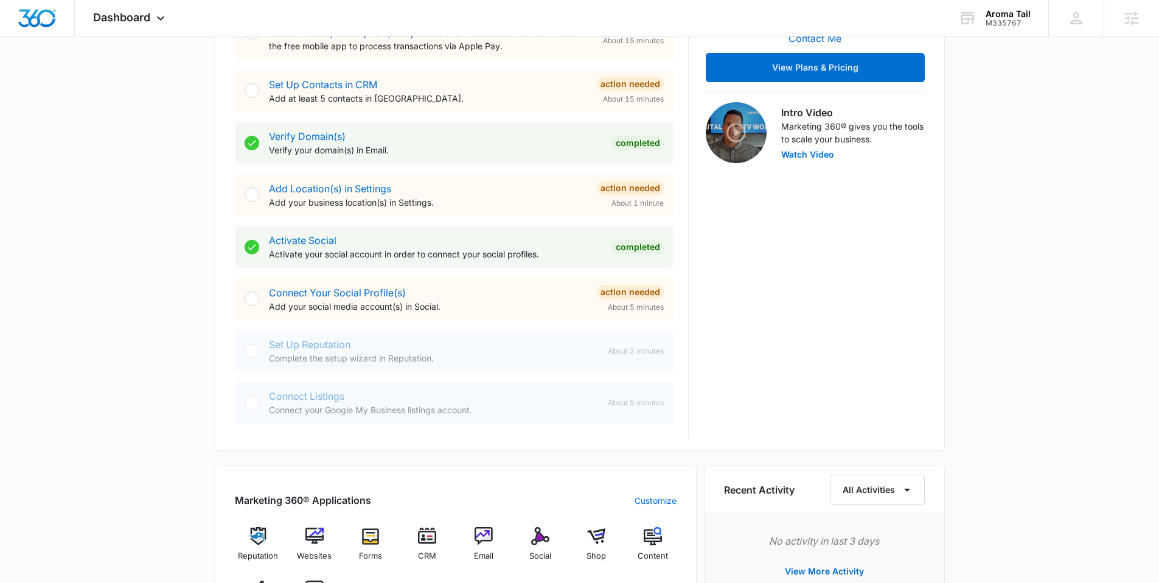
scroll to position [502, 0]
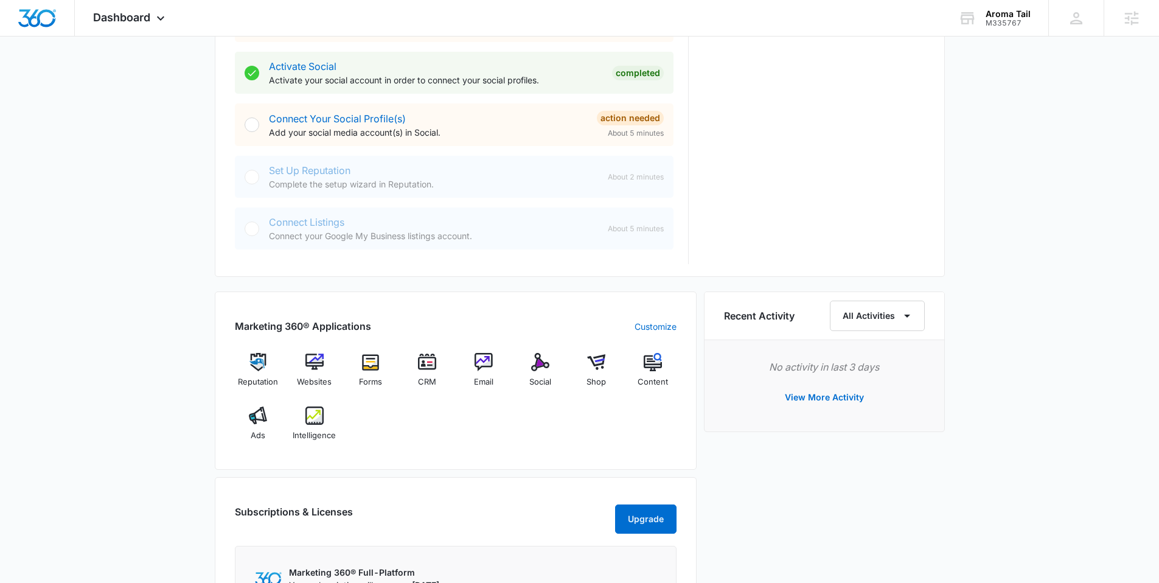
click at [187, 280] on div "Today is Monday, September 8th Good afternoon, Alexander! Contacts You have no …" at bounding box center [579, 206] width 1159 height 1314
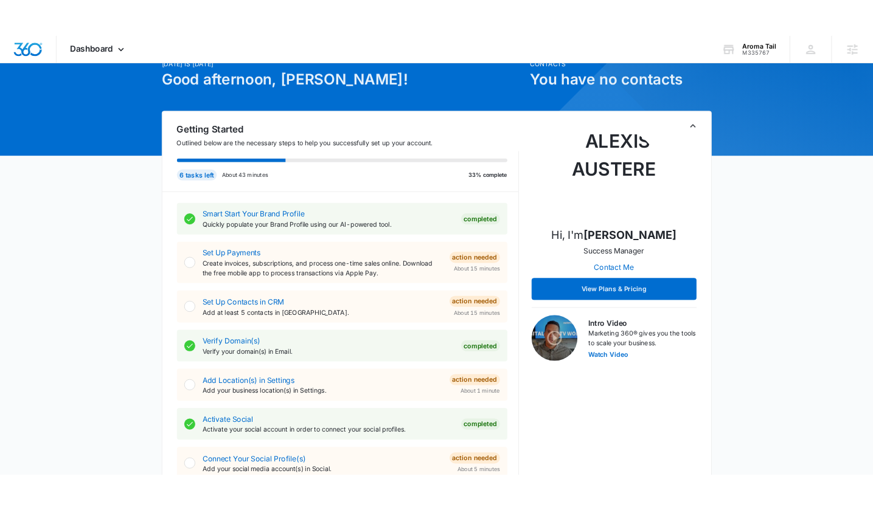
scroll to position [0, 0]
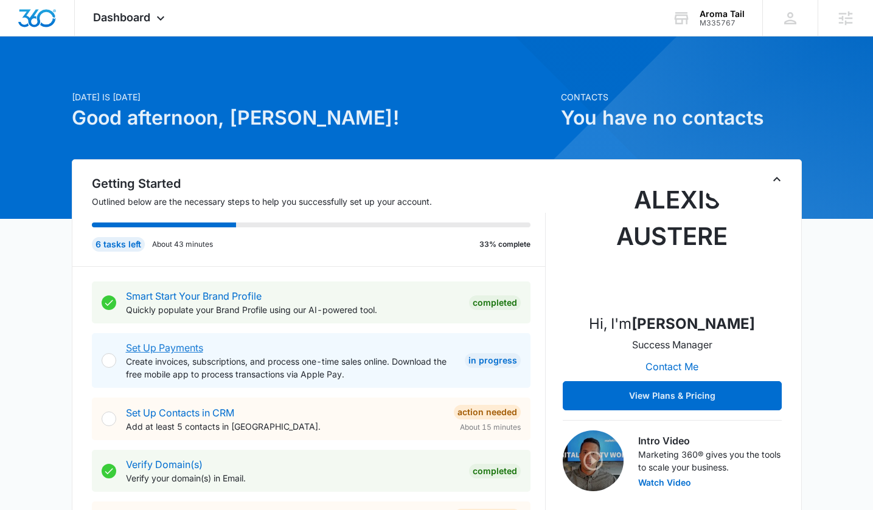
click at [177, 348] on link "Set Up Payments" at bounding box center [164, 348] width 77 height 12
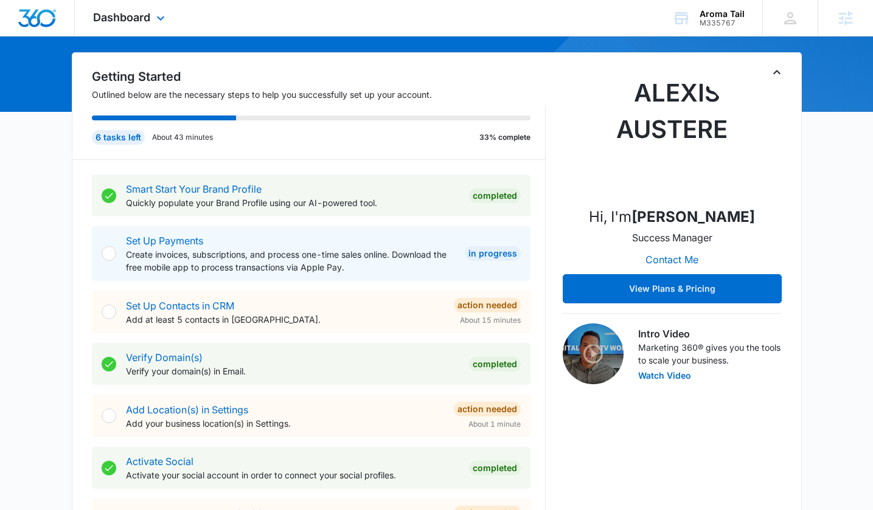
click at [142, 26] on div "Dashboard Apps Reputation Websites Forms CRM Email Social Shop Content Ads Inte…" at bounding box center [130, 18] width 111 height 36
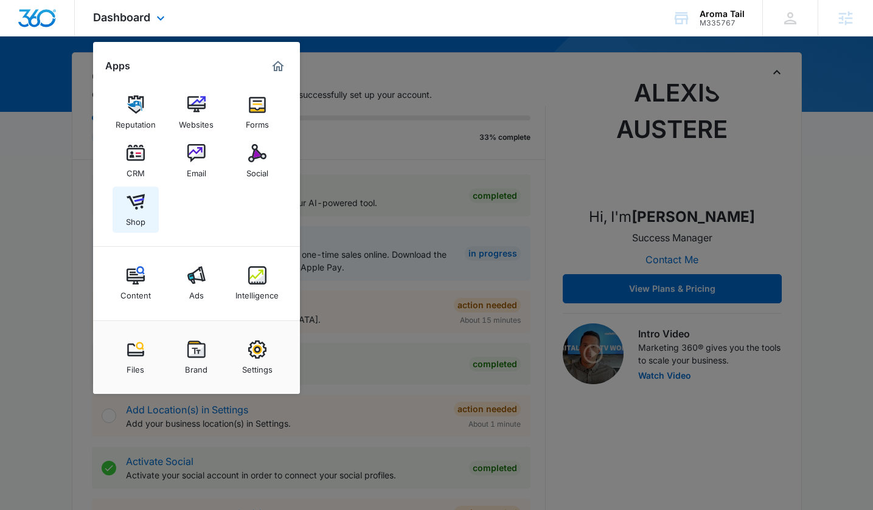
click at [135, 204] on img at bounding box center [136, 202] width 18 height 18
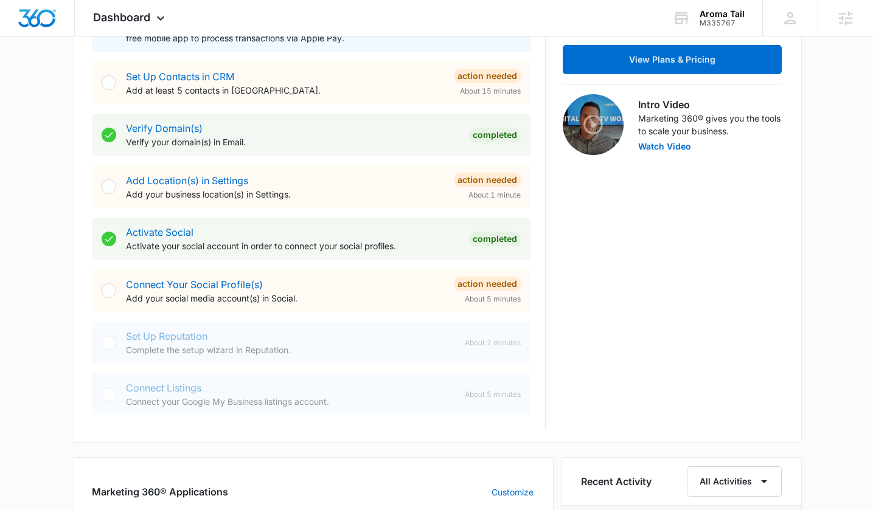
scroll to position [379, 0]
